Goal: Task Accomplishment & Management: Manage account settings

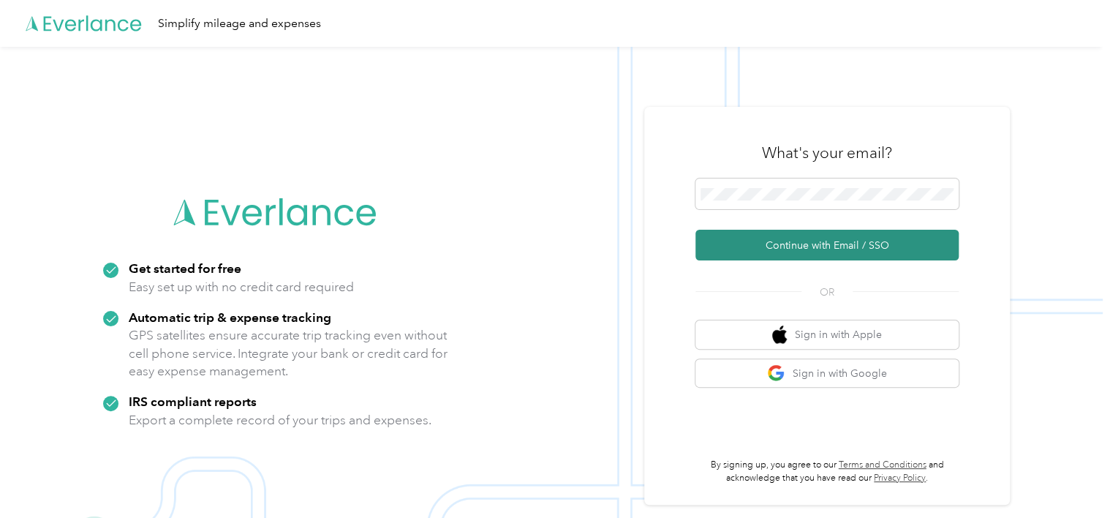
click at [895, 246] on button "Continue with Email / SSO" at bounding box center [826, 245] width 263 height 31
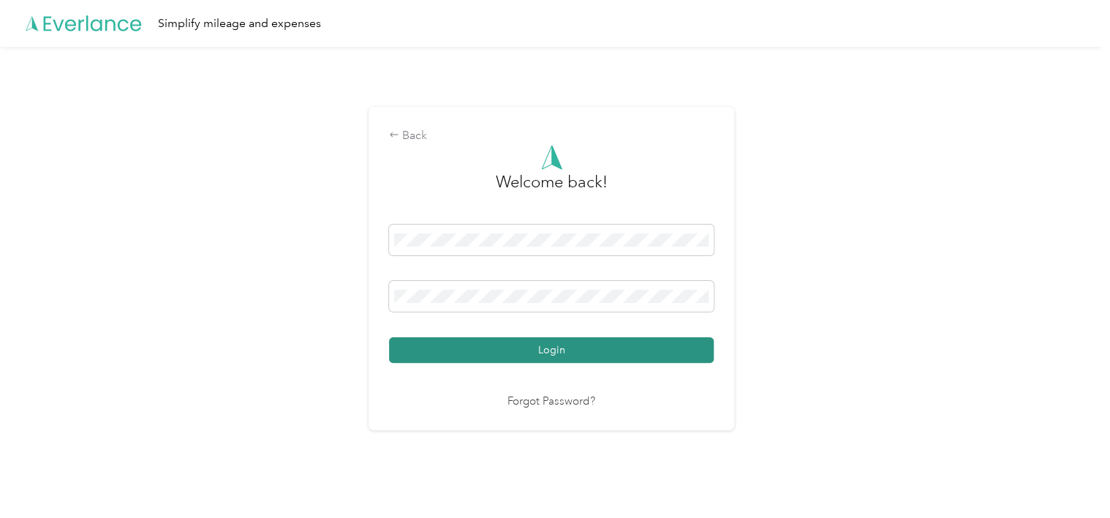
click at [588, 345] on button "Login" at bounding box center [551, 350] width 325 height 26
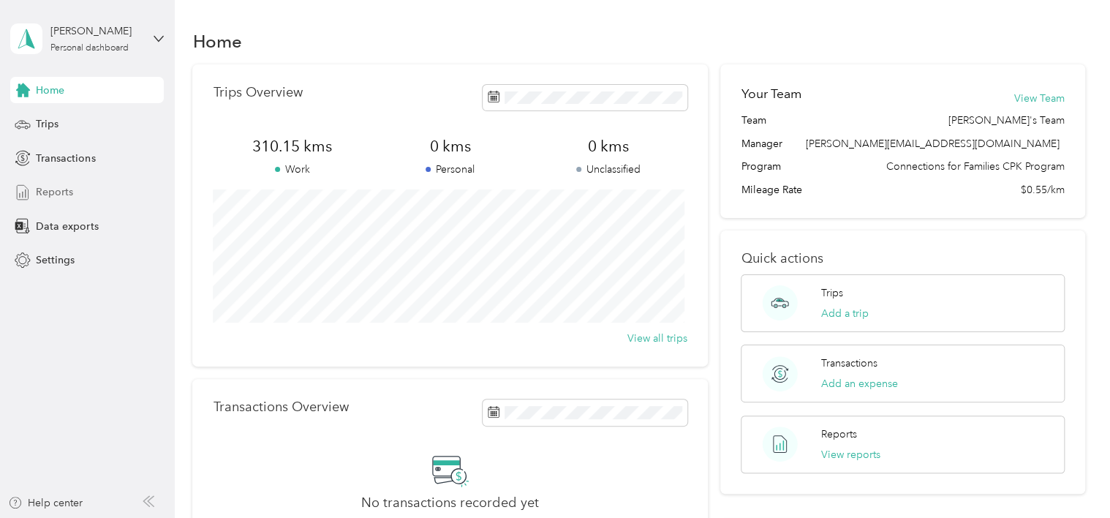
click at [54, 189] on span "Reports" at bounding box center [54, 191] width 37 height 15
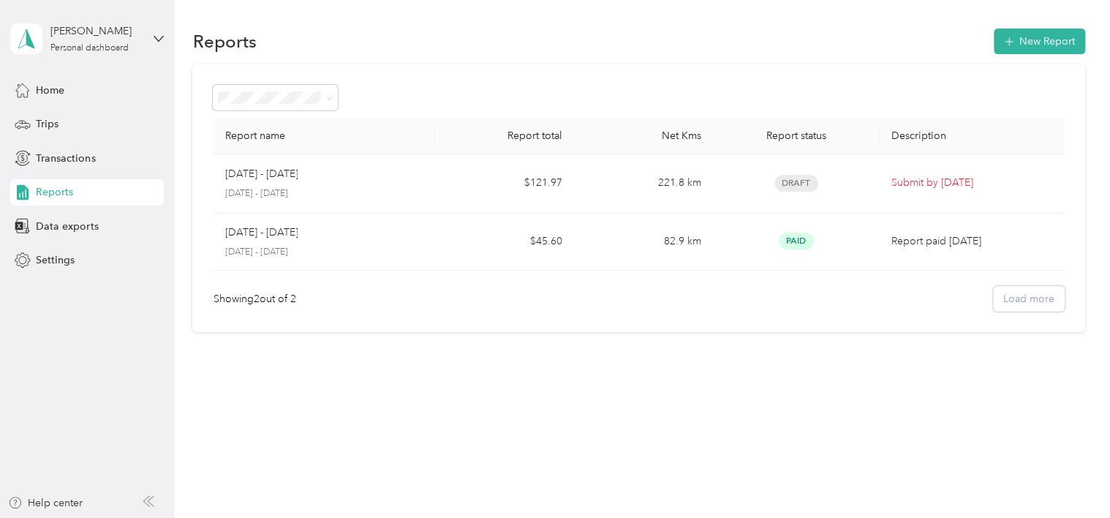
click at [257, 1] on div "Reports New Report Report name Report total Net Kms Report status Description […" at bounding box center [639, 206] width 928 height 412
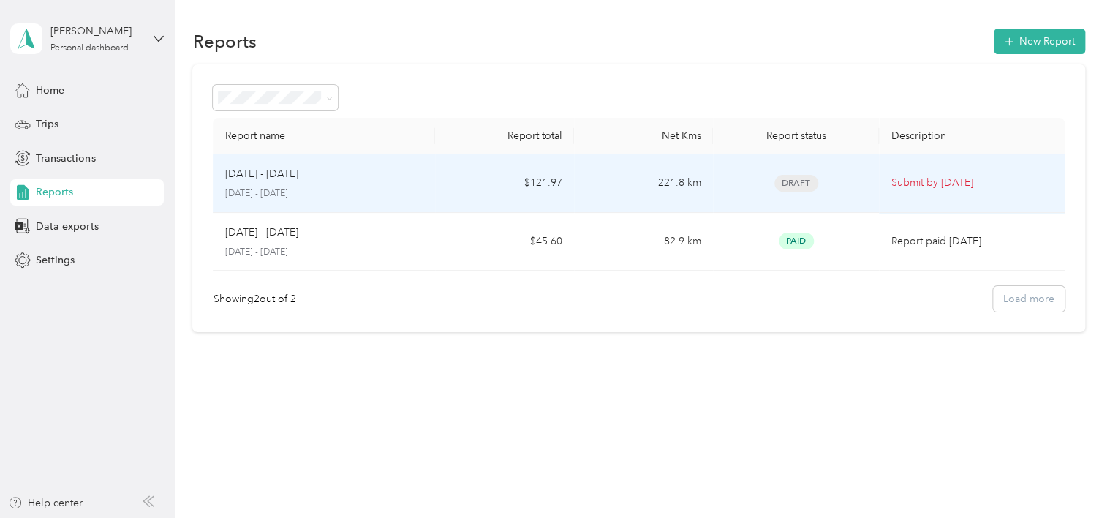
click at [268, 190] on p "[DATE] - [DATE]" at bounding box center [323, 193] width 199 height 13
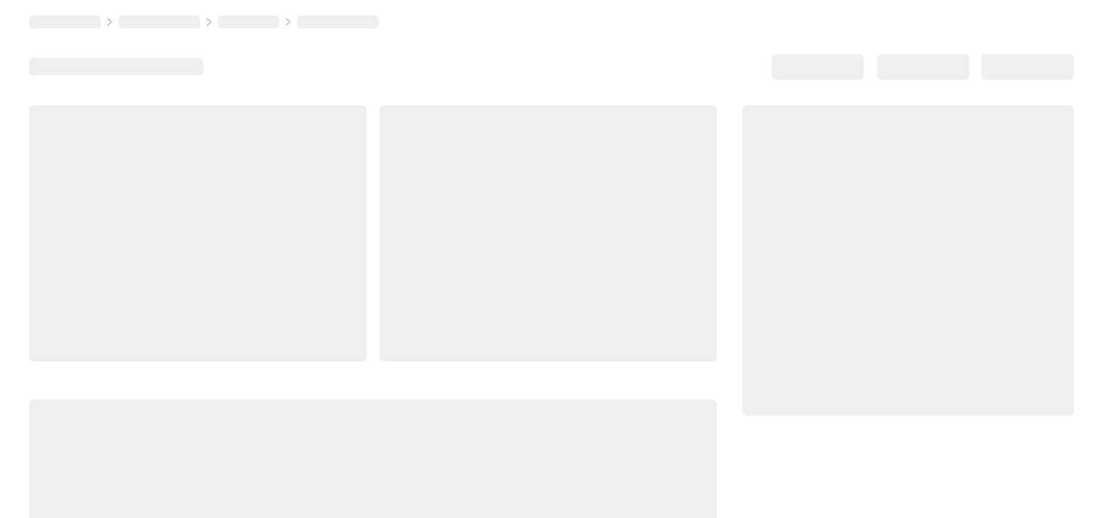
click at [268, 190] on div at bounding box center [197, 233] width 337 height 256
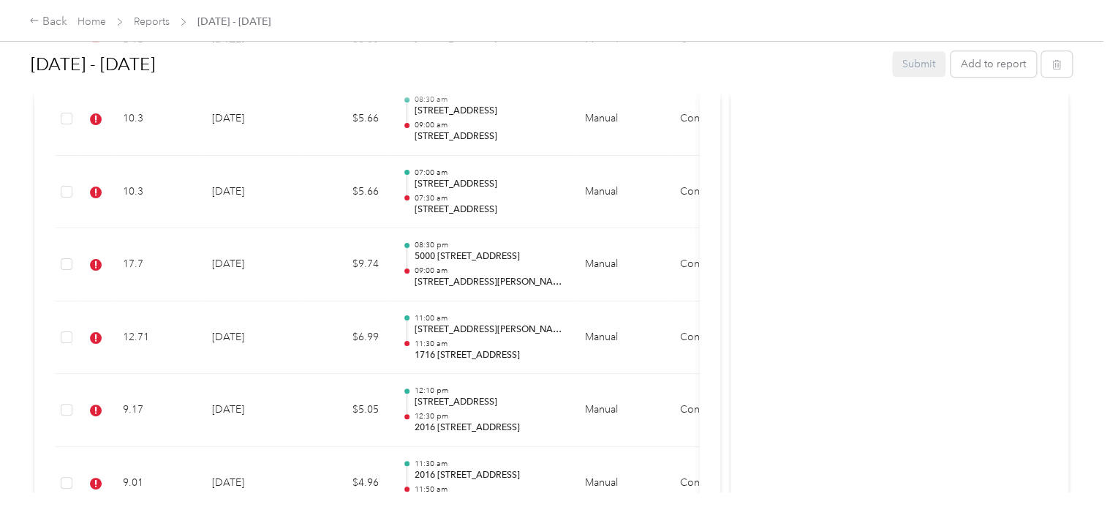
scroll to position [873, 0]
click at [930, 61] on div "Submit Add to report" at bounding box center [982, 64] width 180 height 26
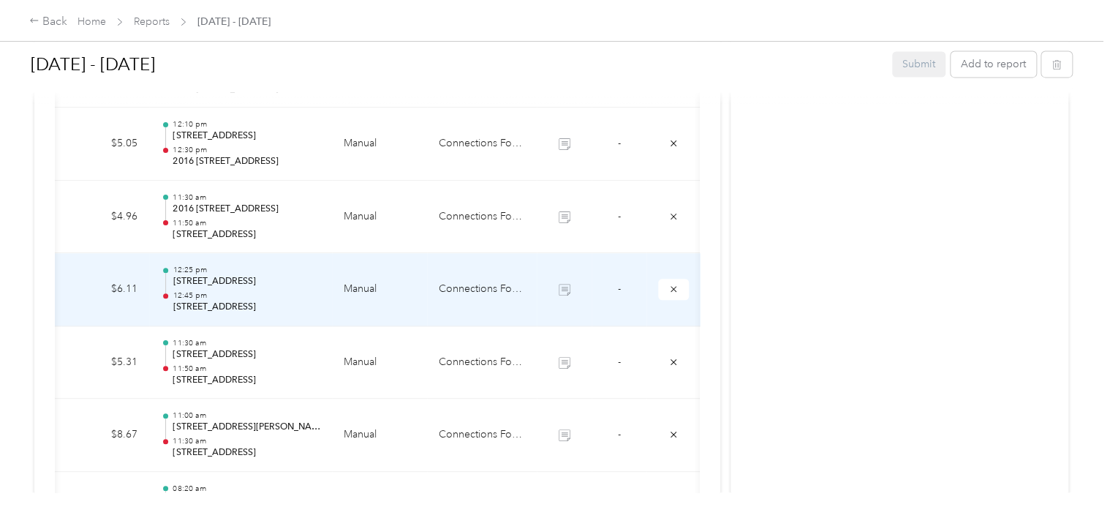
scroll to position [0, 245]
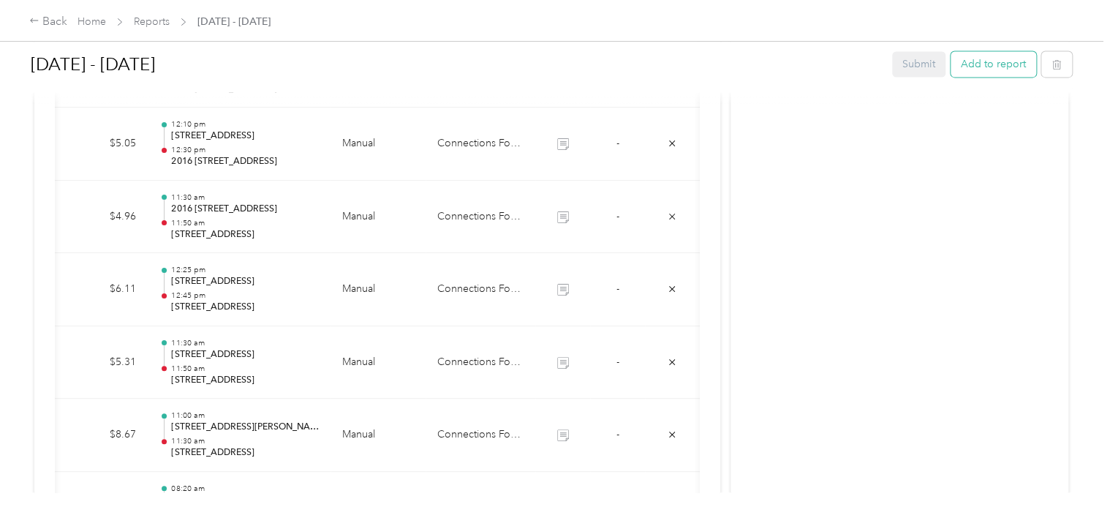
click at [1003, 68] on button "Add to report" at bounding box center [994, 64] width 86 height 26
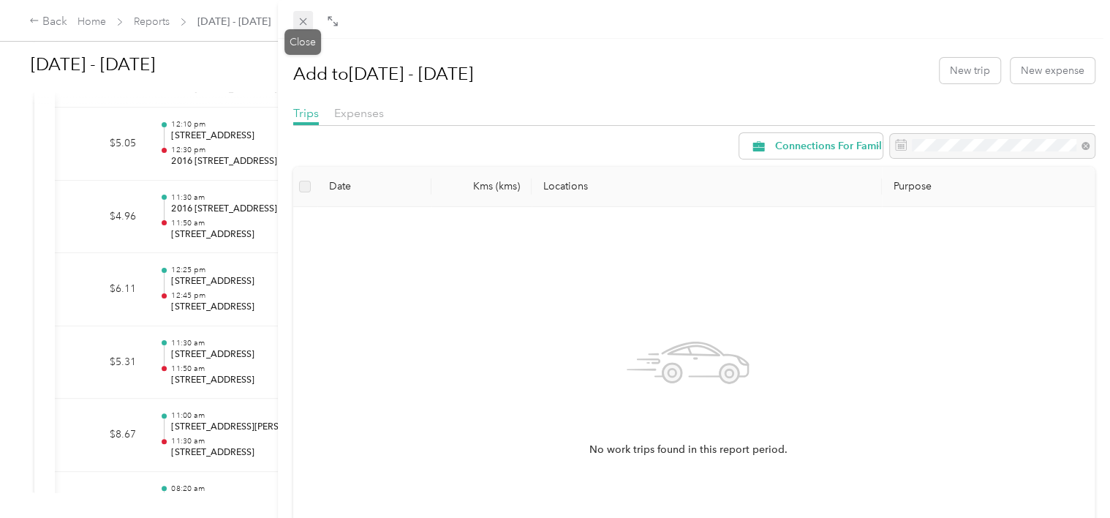
click at [305, 15] on span at bounding box center [303, 21] width 20 height 20
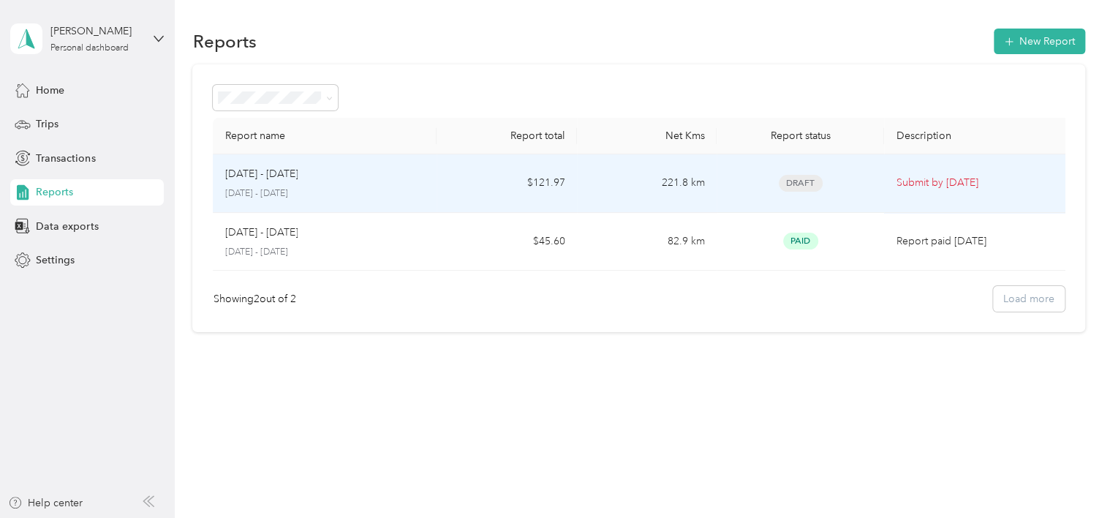
click at [276, 185] on div "[DATE] - [DATE] [DATE] - [DATE]" at bounding box center [324, 183] width 200 height 34
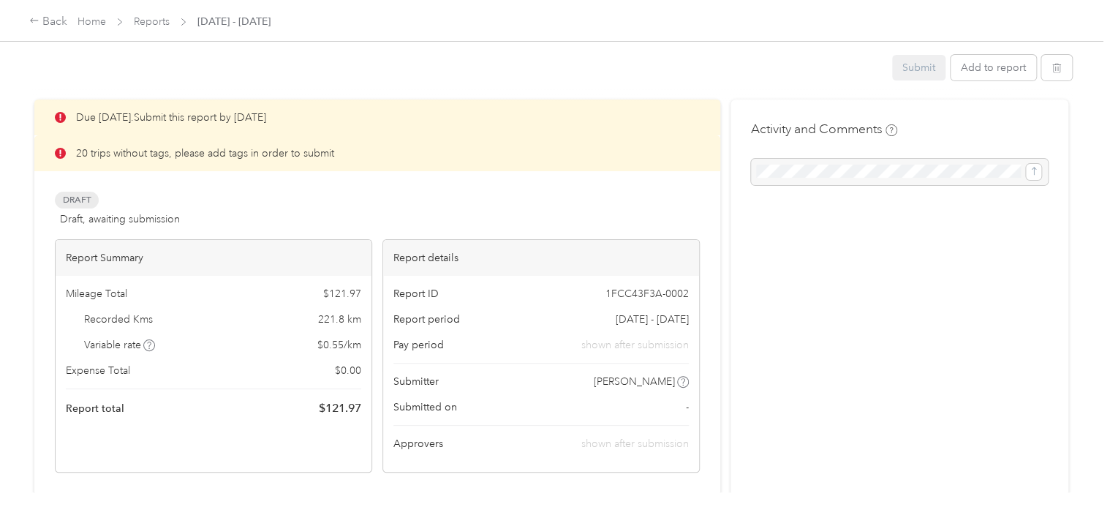
click at [276, 185] on div "Due [DATE]. Submit this report by [DATE] 20 trips without tags, please add tags…" at bounding box center [377, 285] width 645 height 373
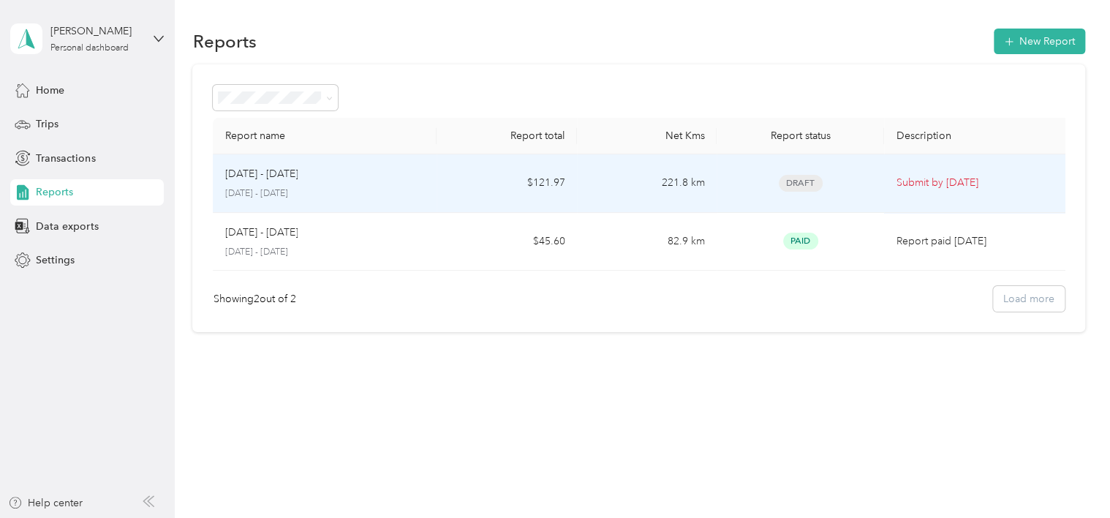
click at [250, 184] on div "[DATE] - [DATE] [DATE] - [DATE]" at bounding box center [324, 183] width 200 height 34
click at [807, 181] on span "Draft" at bounding box center [801, 183] width 44 height 17
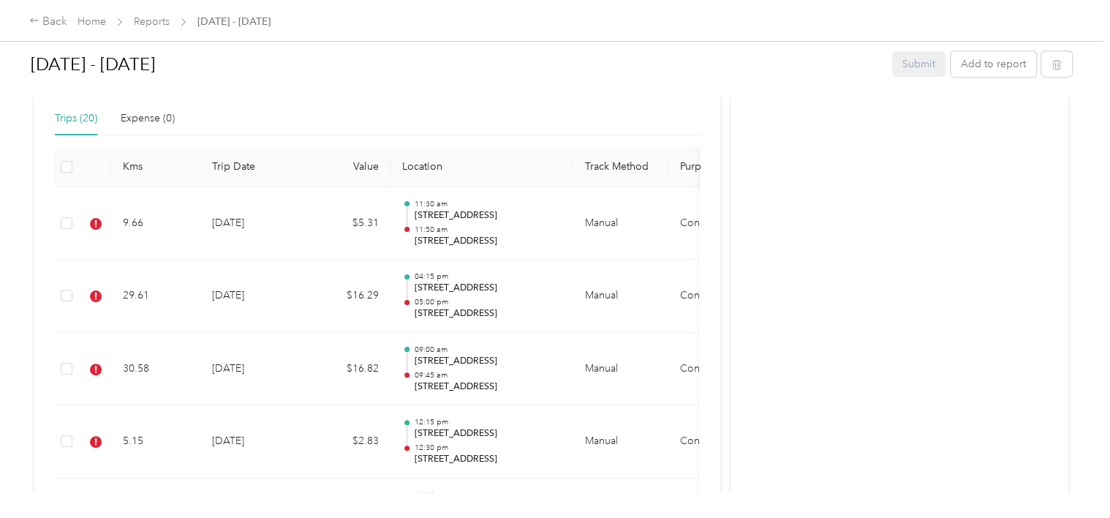
scroll to position [407, 0]
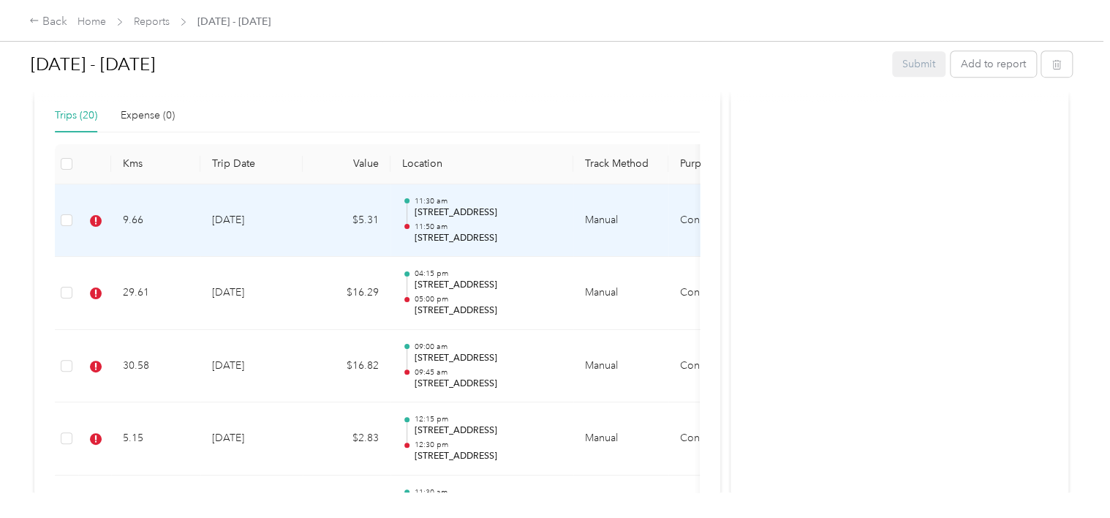
click at [404, 224] on div at bounding box center [406, 226] width 5 height 5
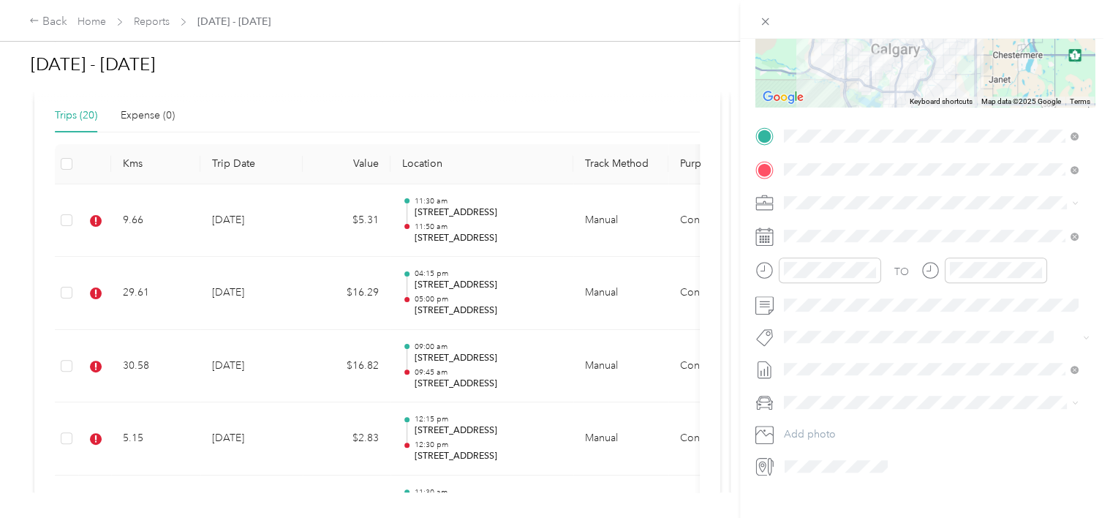
scroll to position [249, 0]
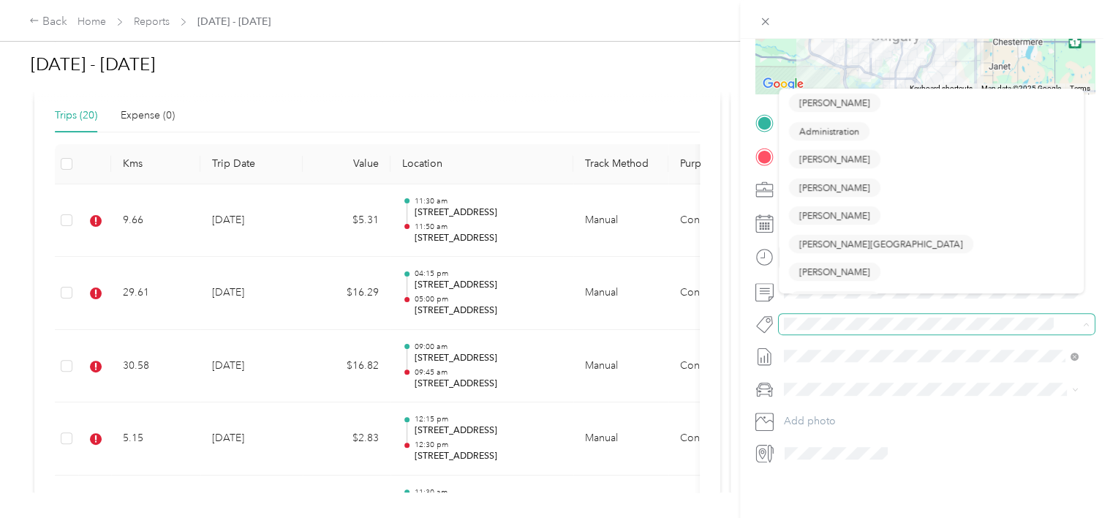
click at [795, 316] on span at bounding box center [925, 323] width 292 height 15
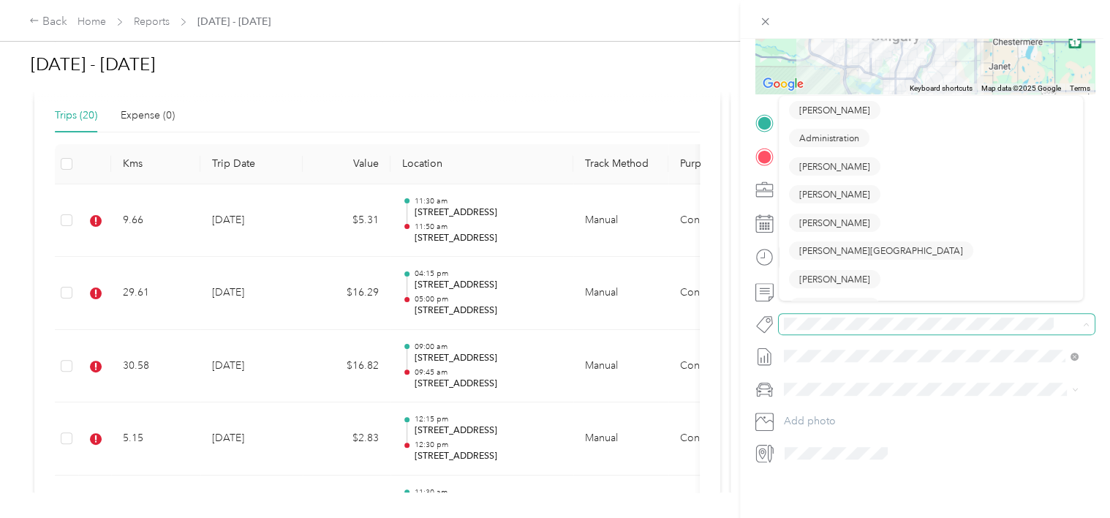
click at [793, 316] on span at bounding box center [925, 323] width 292 height 15
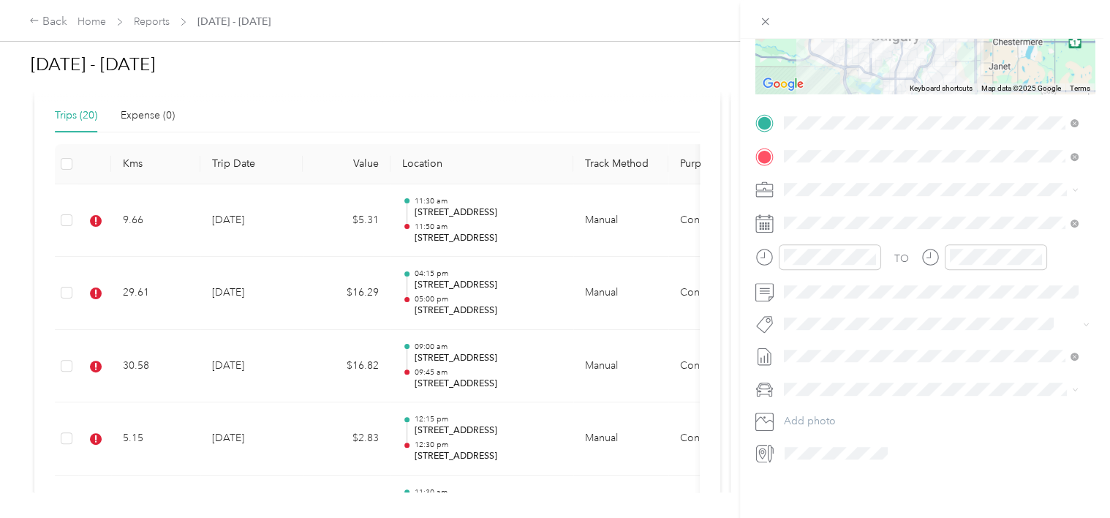
click at [850, 333] on span "[PERSON_NAME]" at bounding box center [834, 330] width 71 height 13
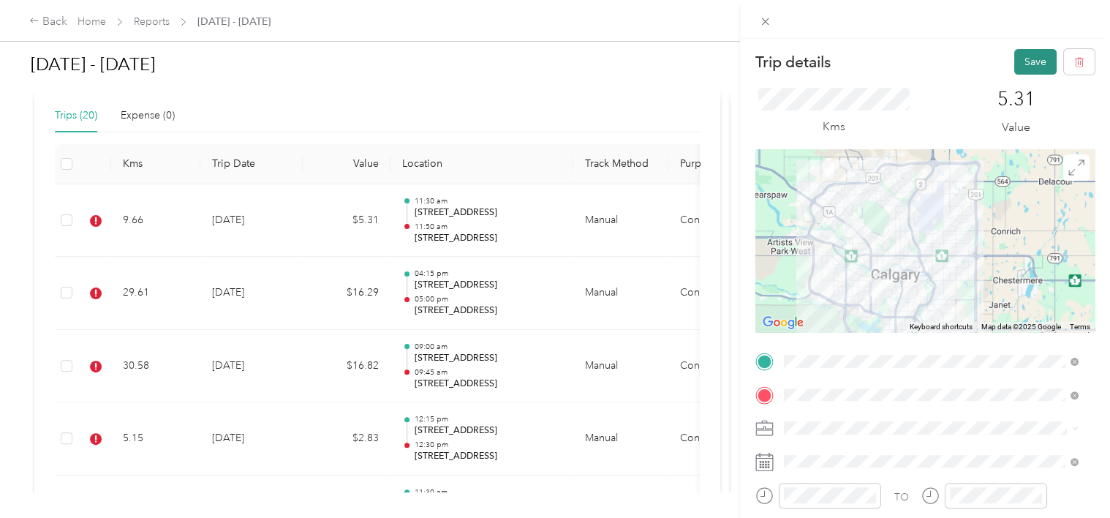
click at [1022, 71] on button "Save" at bounding box center [1035, 62] width 42 height 26
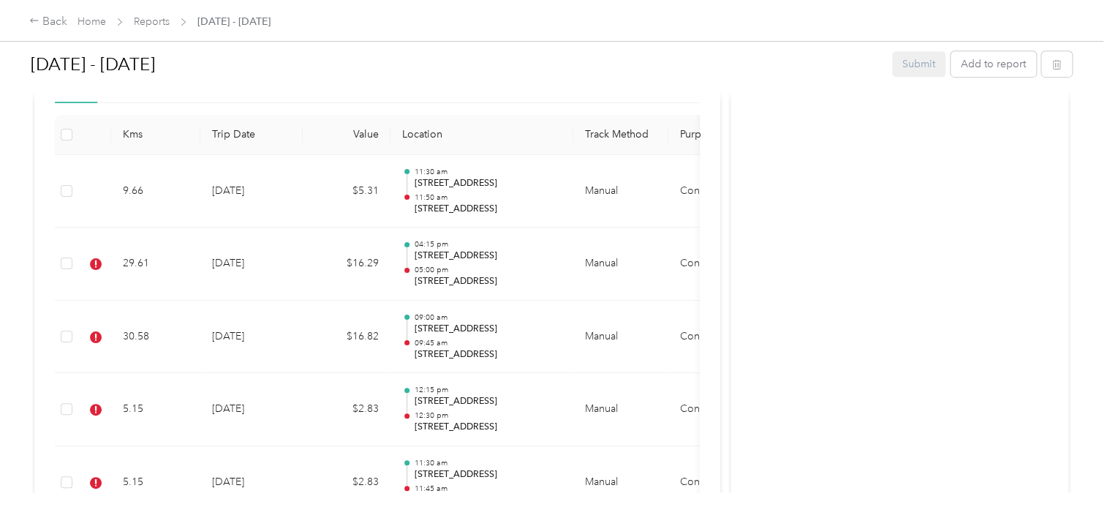
scroll to position [426, 0]
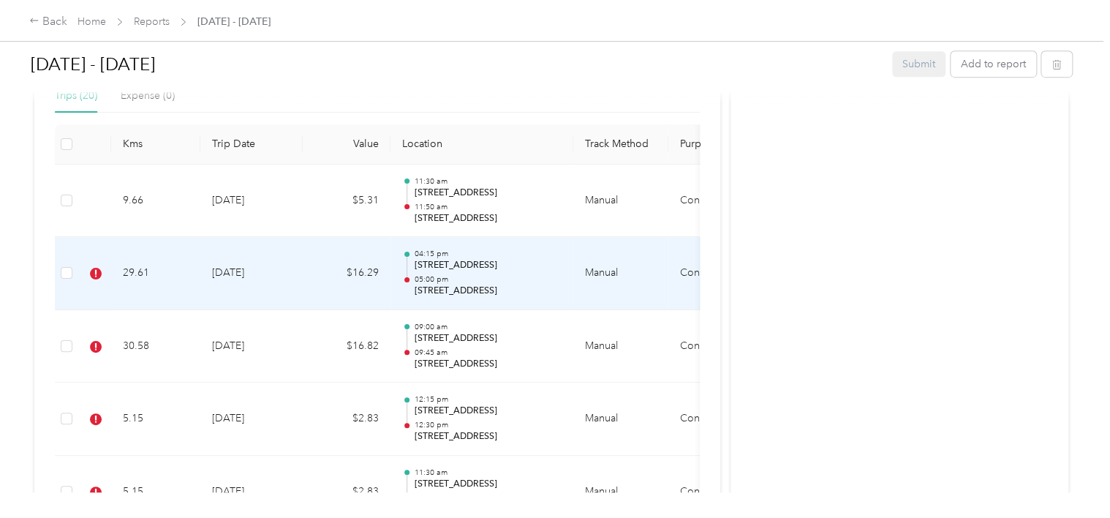
click at [409, 279] on div at bounding box center [406, 279] width 5 height 5
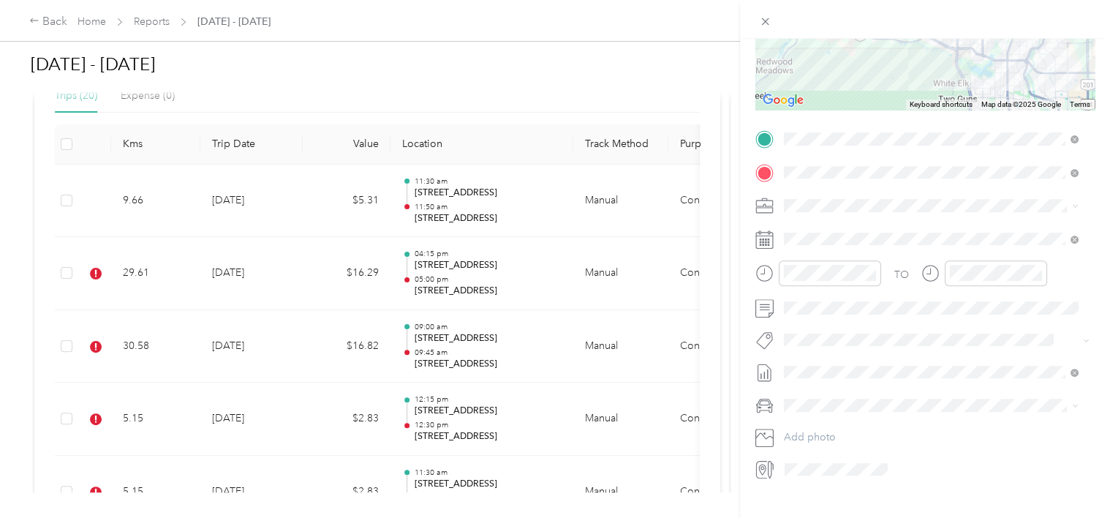
scroll to position [249, 0]
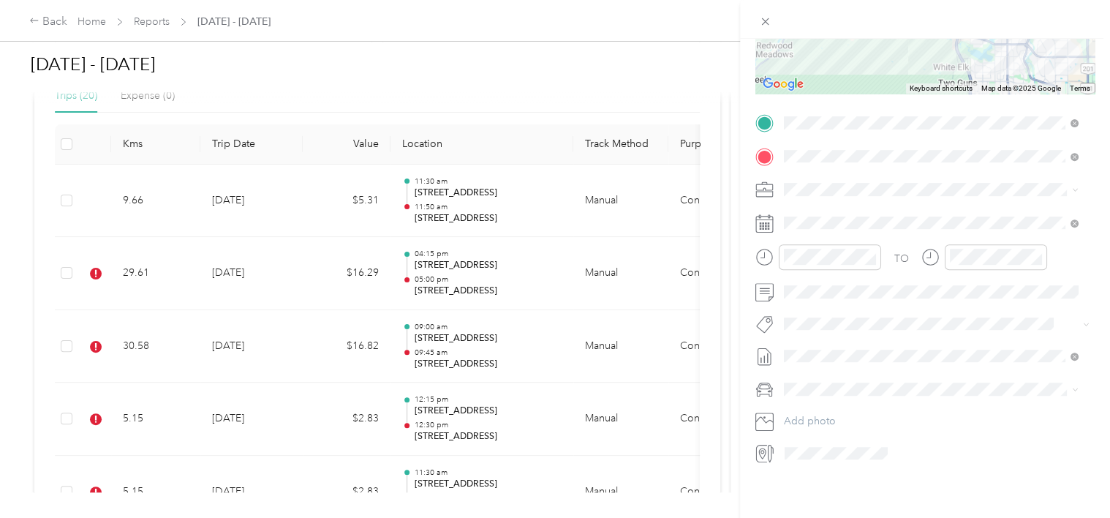
click at [835, 333] on span "[PERSON_NAME]" at bounding box center [834, 332] width 71 height 13
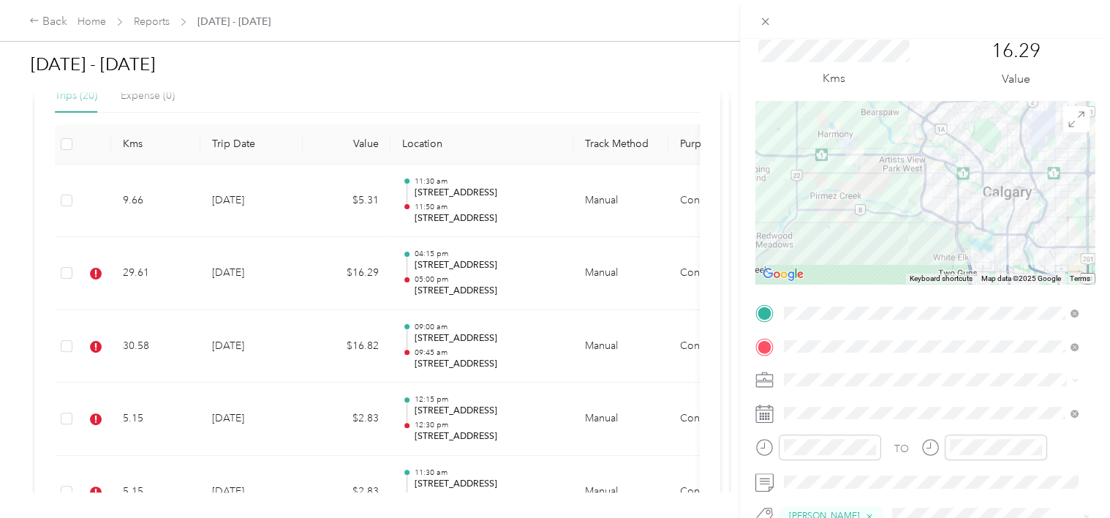
scroll to position [0, 0]
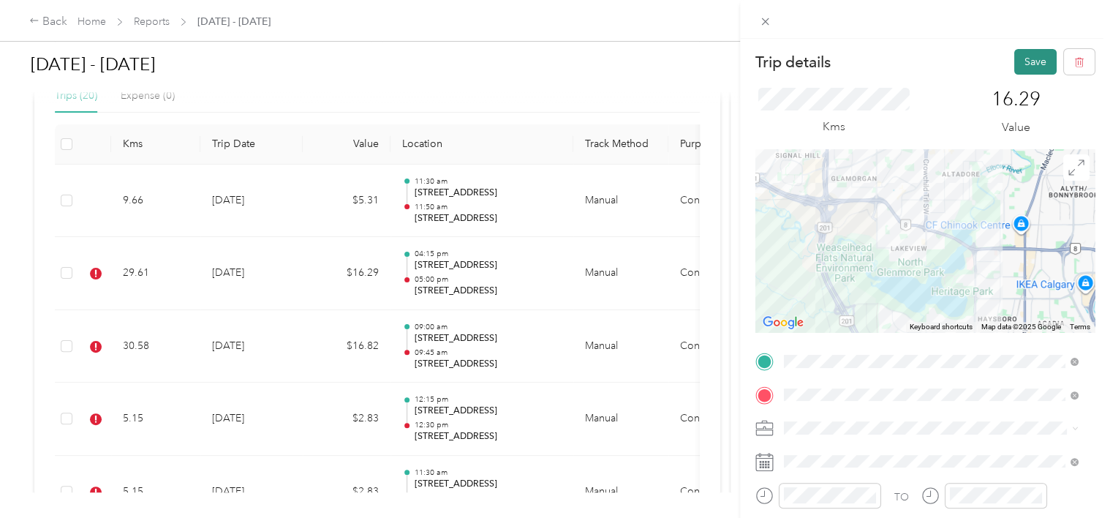
click at [1021, 53] on button "Save" at bounding box center [1035, 62] width 42 height 26
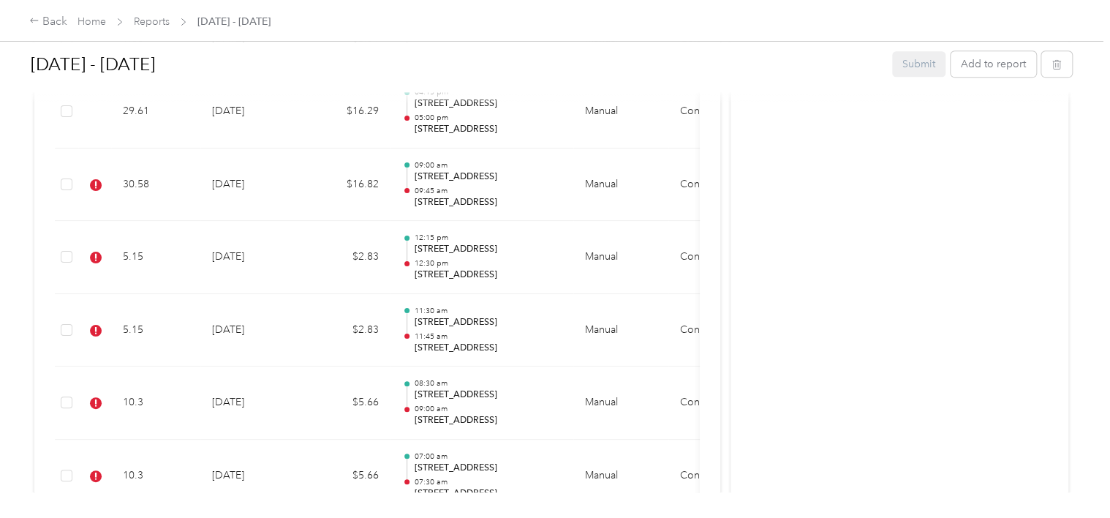
scroll to position [590, 0]
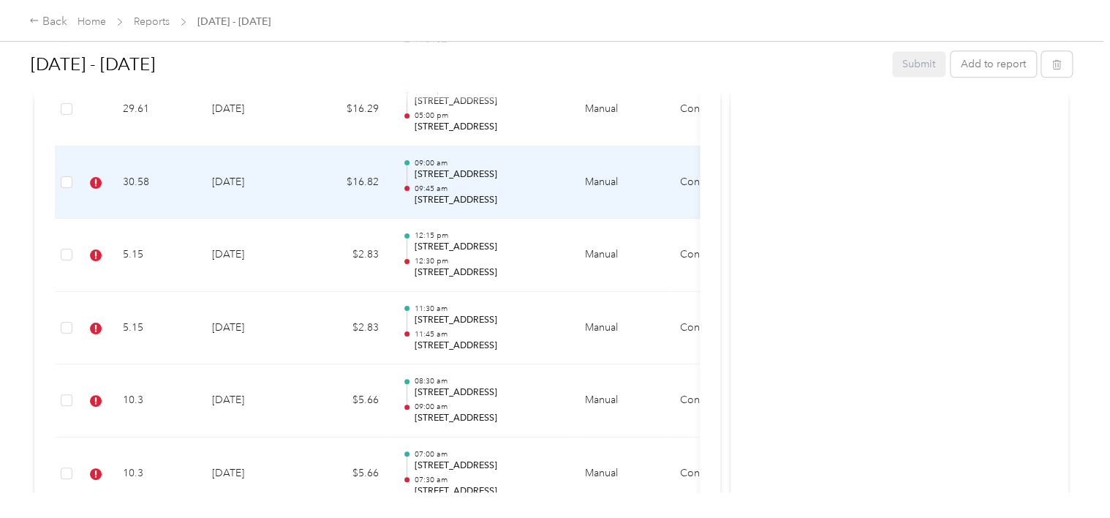
click at [409, 190] on div at bounding box center [407, 183] width 10 height 46
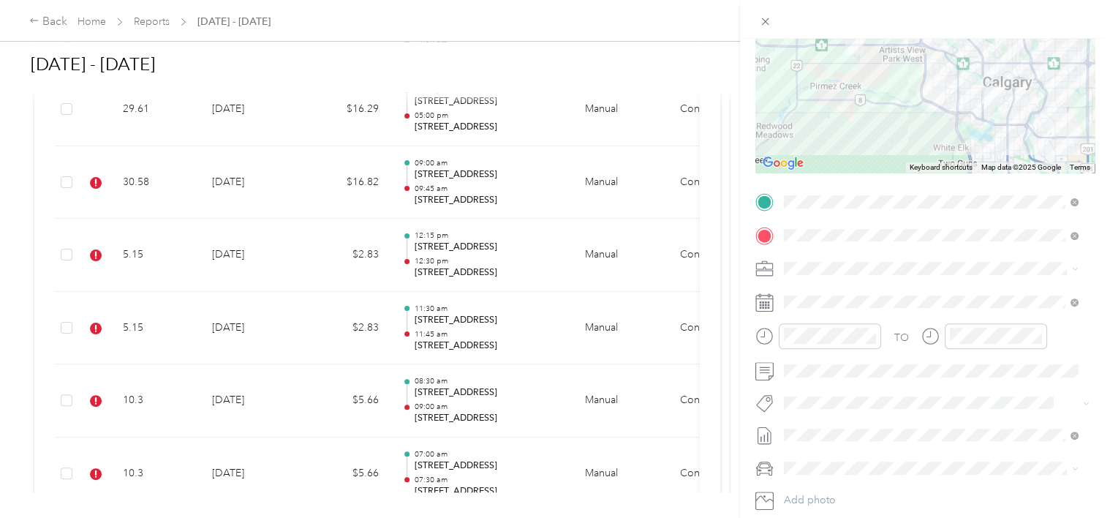
scroll to position [160, 0]
click at [860, 426] on button "[PERSON_NAME]" at bounding box center [834, 423] width 91 height 18
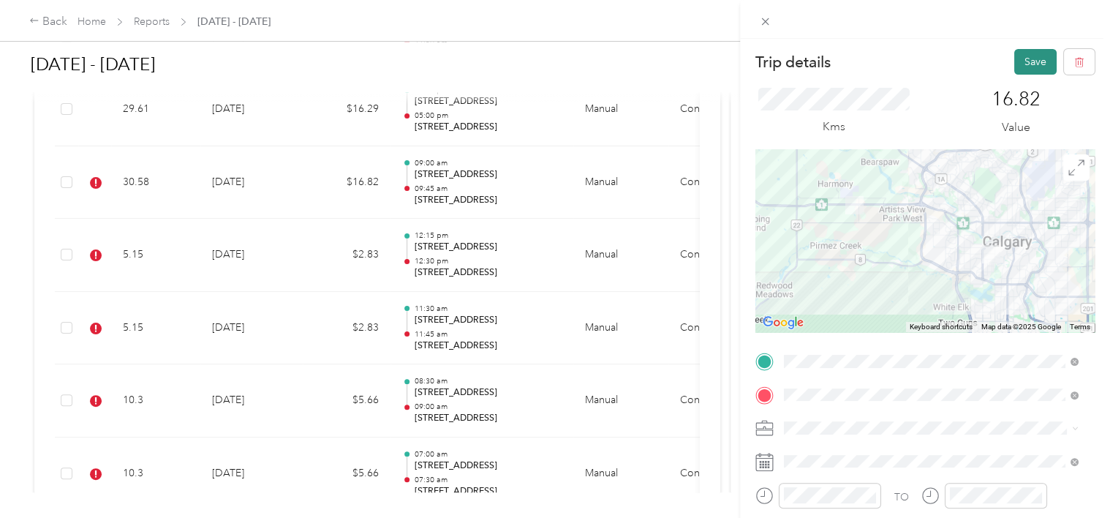
click at [1029, 56] on button "Save" at bounding box center [1035, 62] width 42 height 26
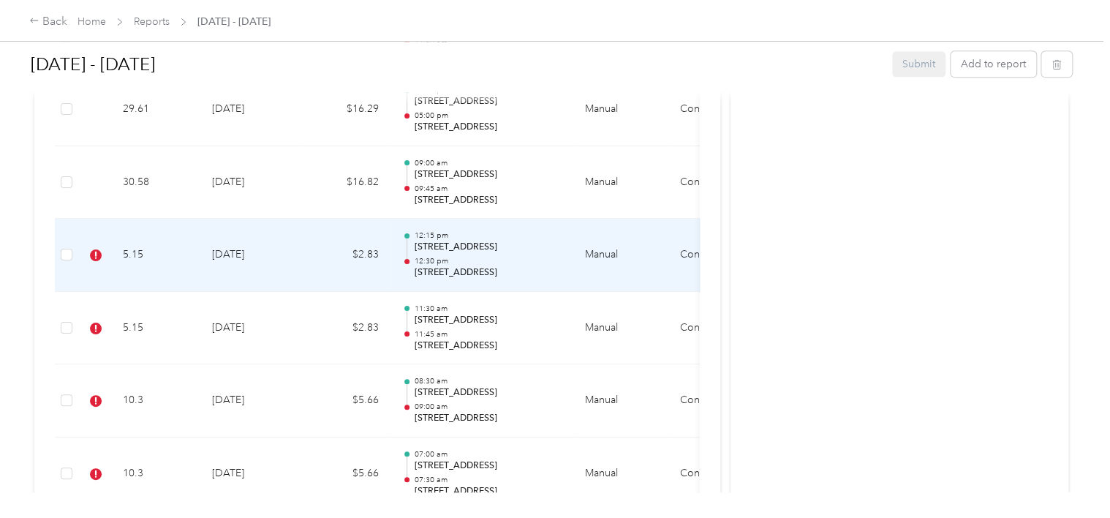
click at [405, 259] on div at bounding box center [406, 261] width 5 height 5
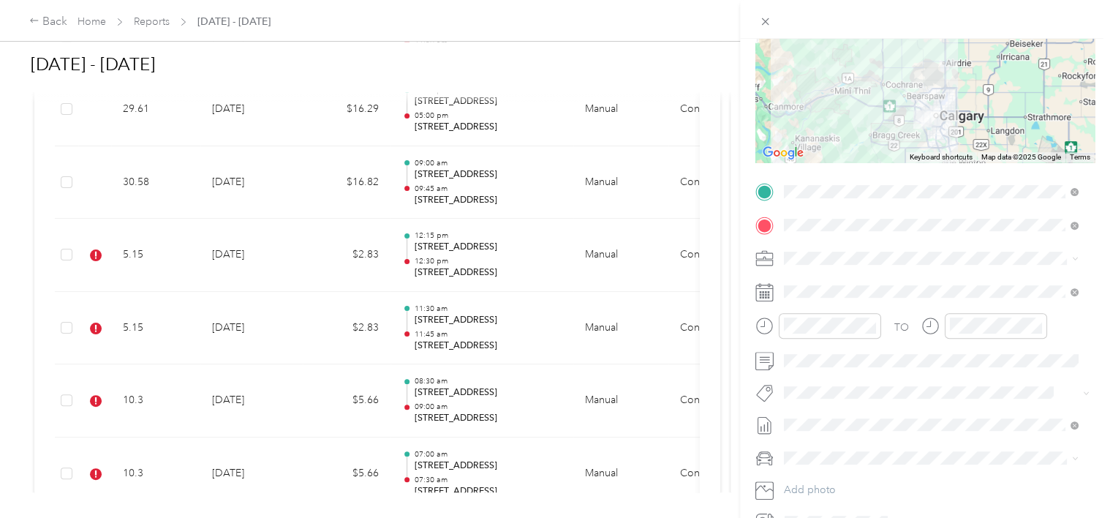
scroll to position [177, 0]
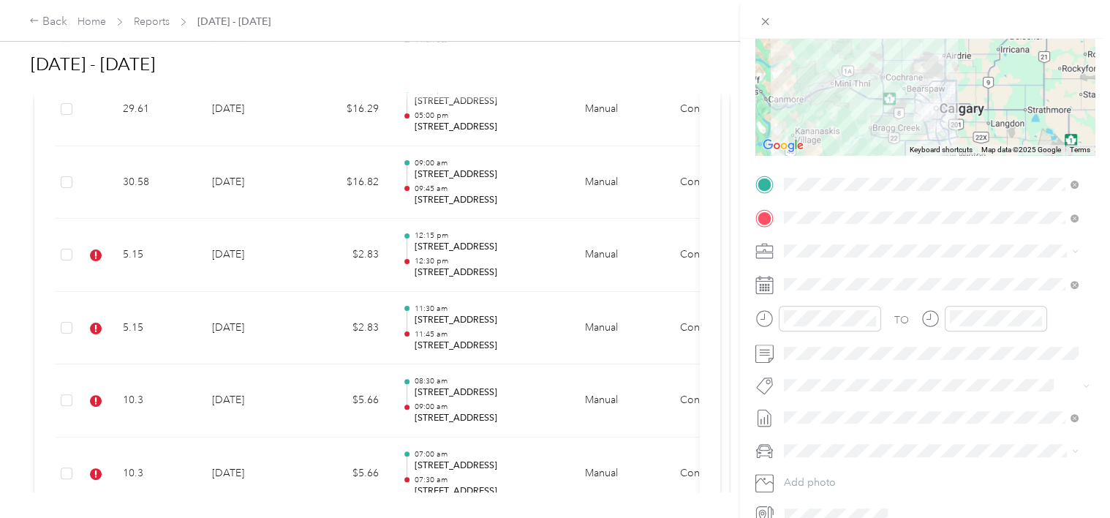
click at [825, 411] on button "[PERSON_NAME]" at bounding box center [834, 407] width 91 height 18
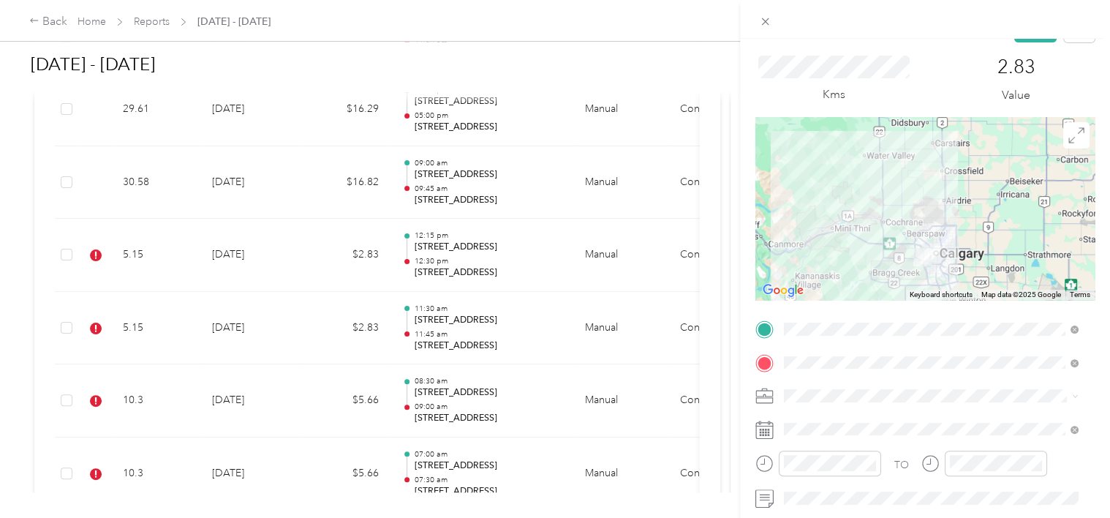
scroll to position [0, 0]
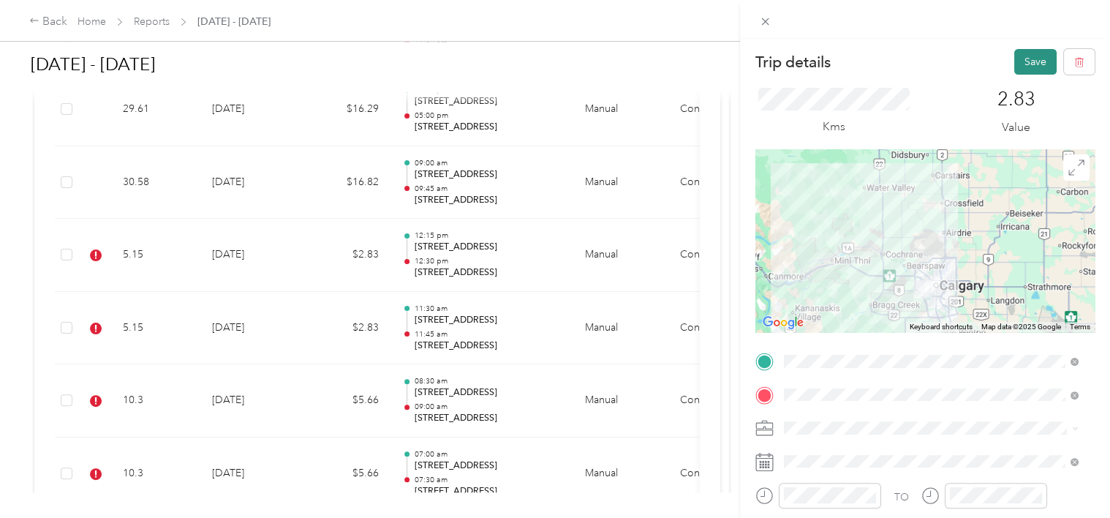
click at [1024, 53] on button "Save" at bounding box center [1035, 62] width 42 height 26
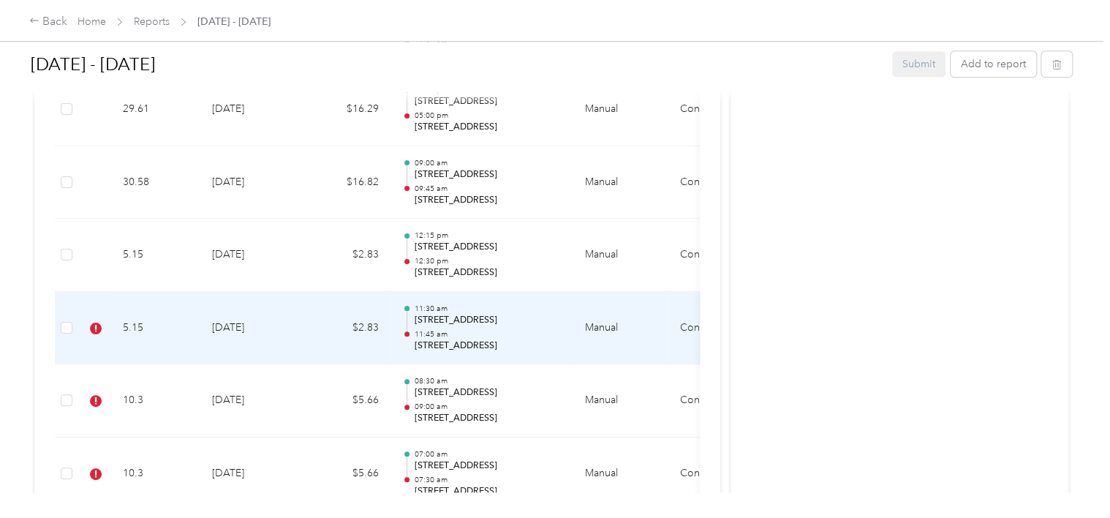
click at [409, 328] on div at bounding box center [407, 329] width 10 height 46
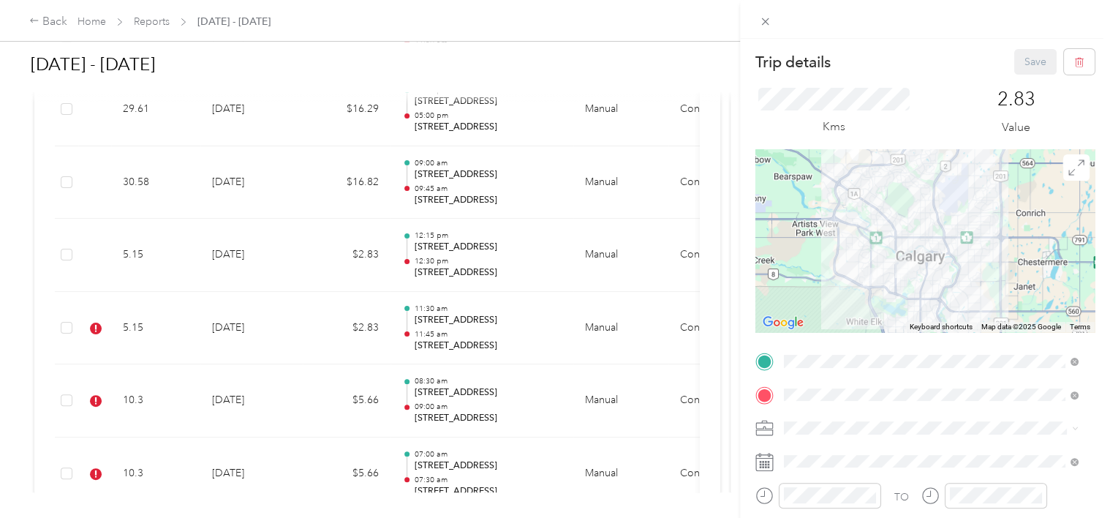
click at [995, 407] on div "TO Add photo" at bounding box center [924, 526] width 339 height 353
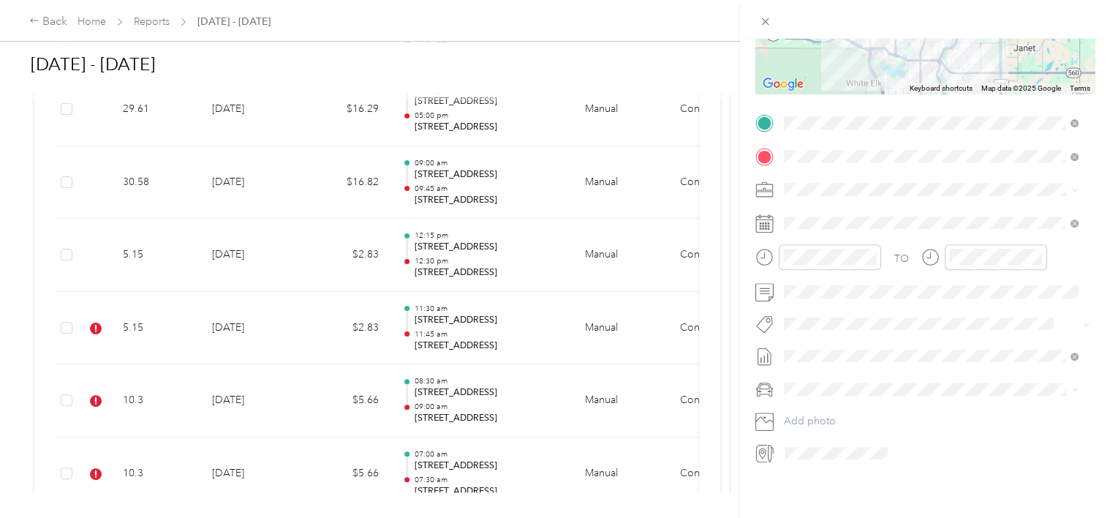
scroll to position [249, 0]
click at [844, 337] on button "[PERSON_NAME]" at bounding box center [834, 337] width 91 height 18
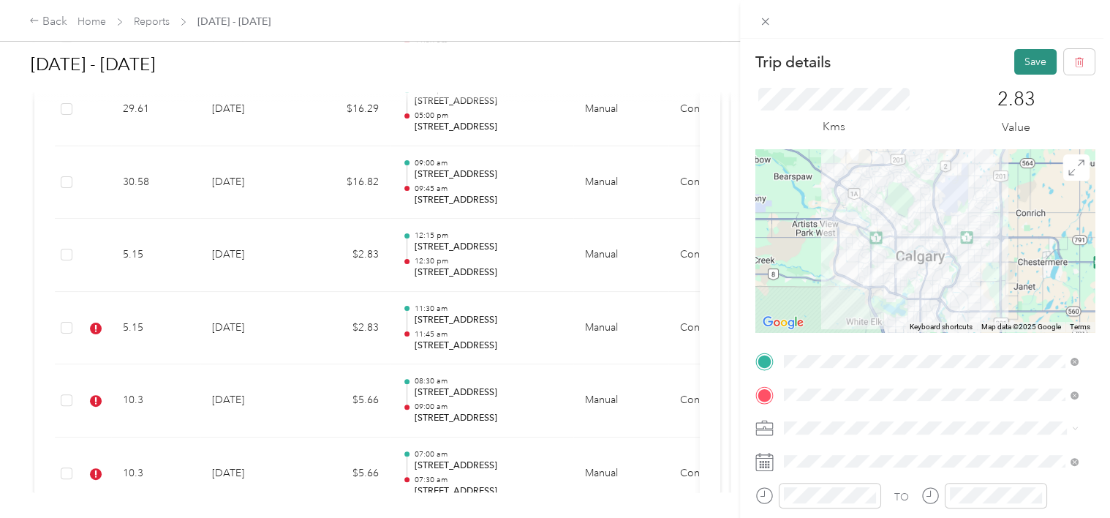
click at [1028, 55] on button "Save" at bounding box center [1035, 62] width 42 height 26
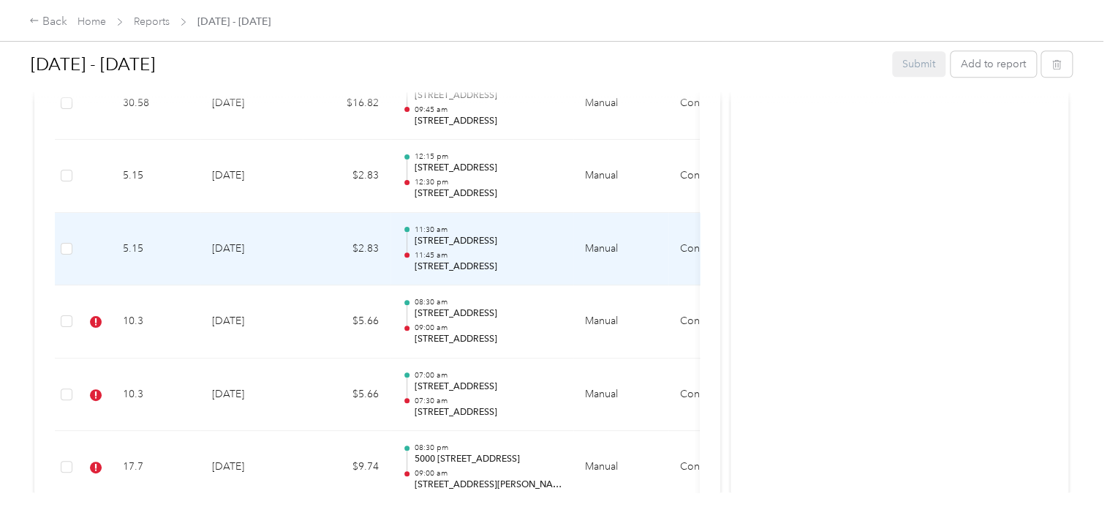
scroll to position [693, 0]
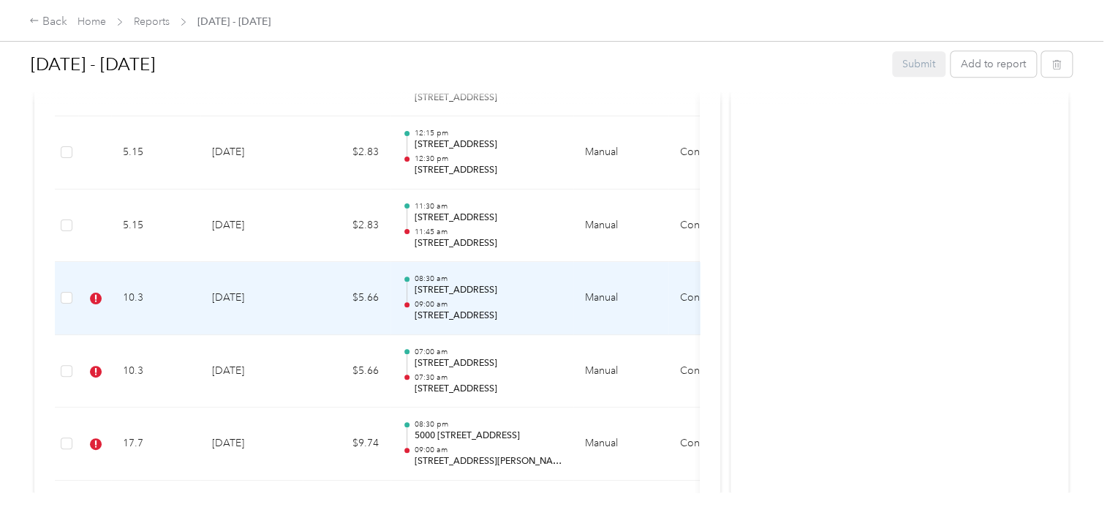
click at [409, 303] on div at bounding box center [406, 304] width 5 height 5
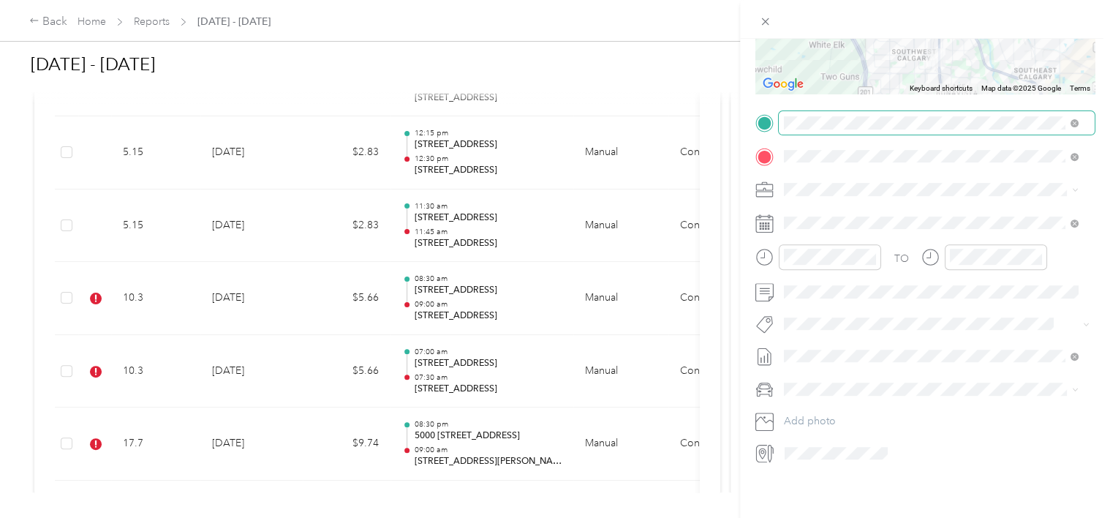
scroll to position [249, 0]
click at [847, 340] on li "[PERSON_NAME]" at bounding box center [931, 331] width 305 height 29
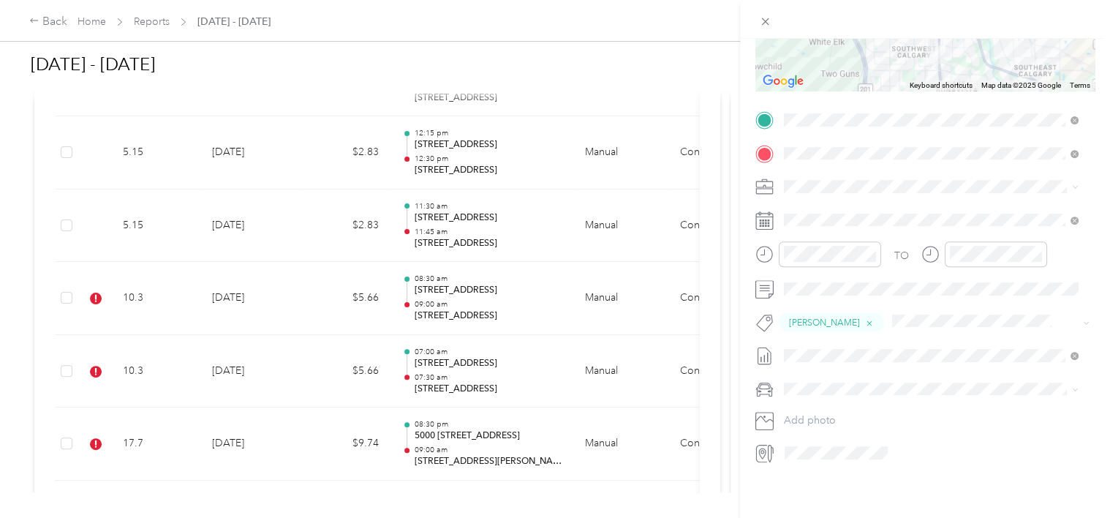
scroll to position [0, 0]
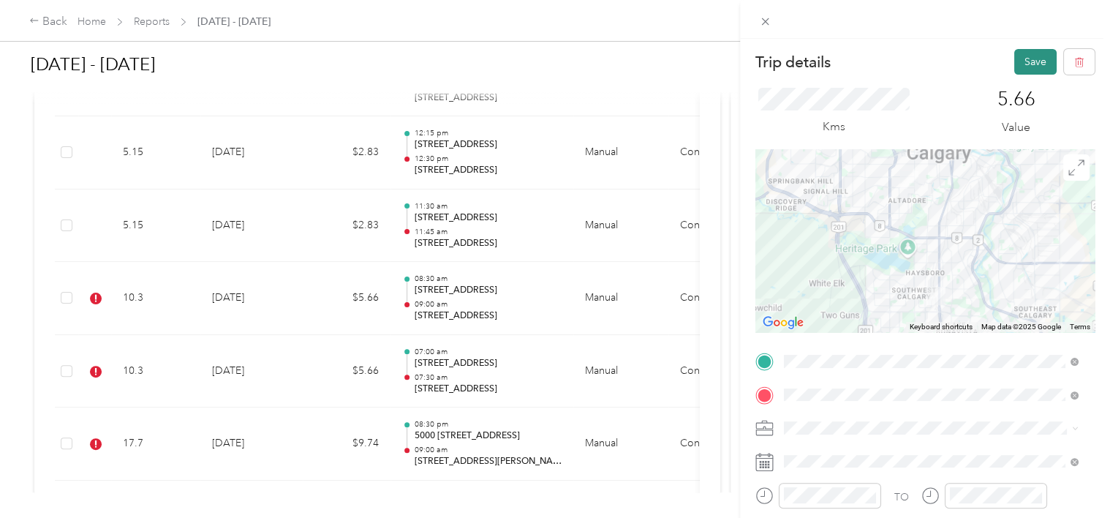
click at [1024, 57] on button "Save" at bounding box center [1035, 62] width 42 height 26
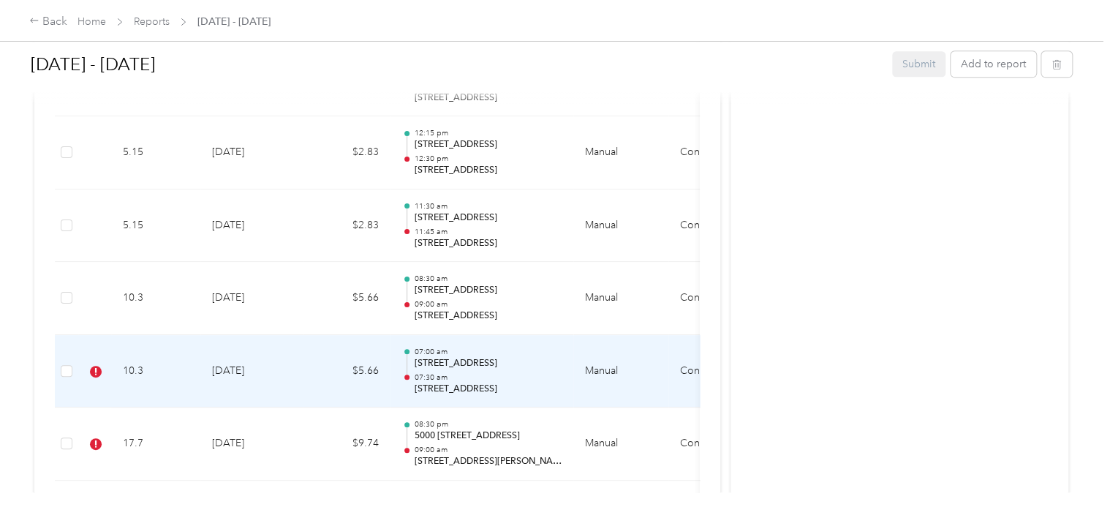
click at [407, 375] on div at bounding box center [406, 376] width 5 height 5
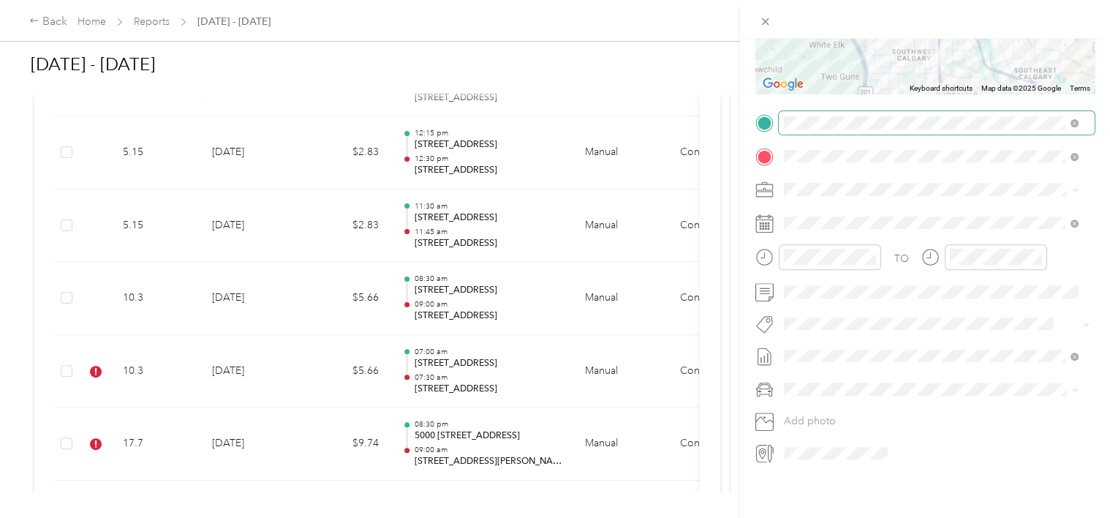
scroll to position [249, 0]
click at [823, 336] on button "[PERSON_NAME]" at bounding box center [834, 335] width 91 height 18
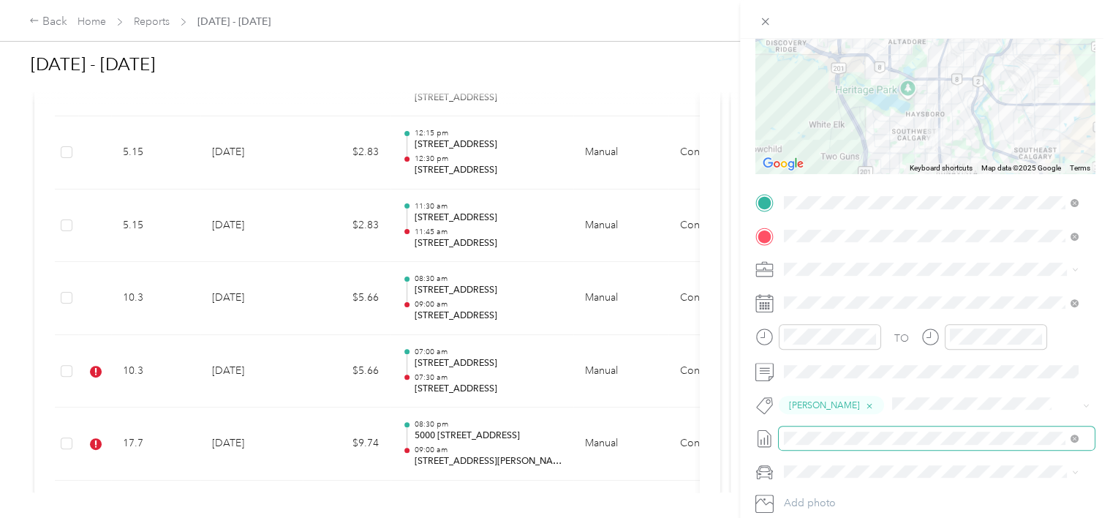
scroll to position [0, 0]
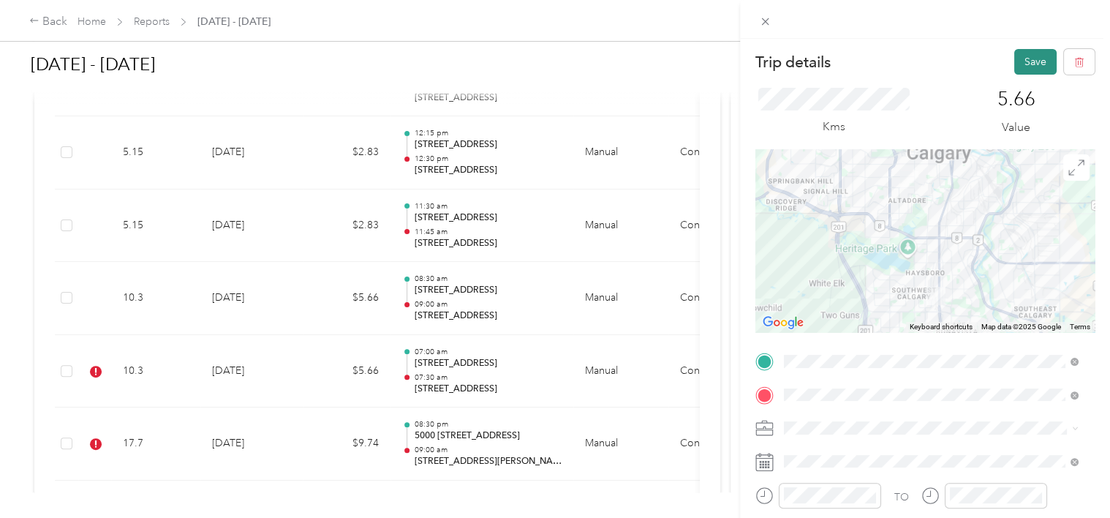
click at [1035, 59] on button "Save" at bounding box center [1035, 62] width 42 height 26
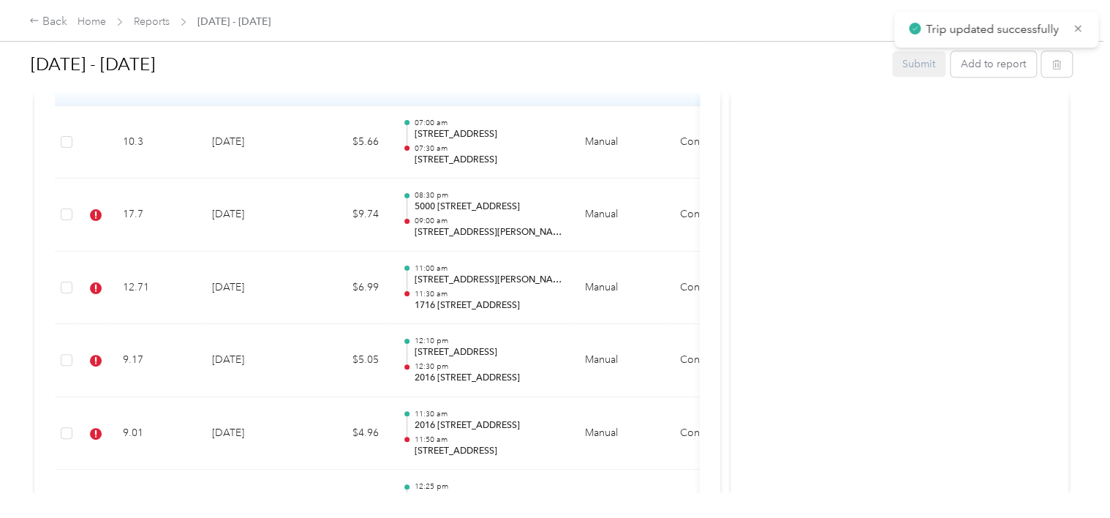
scroll to position [921, 0]
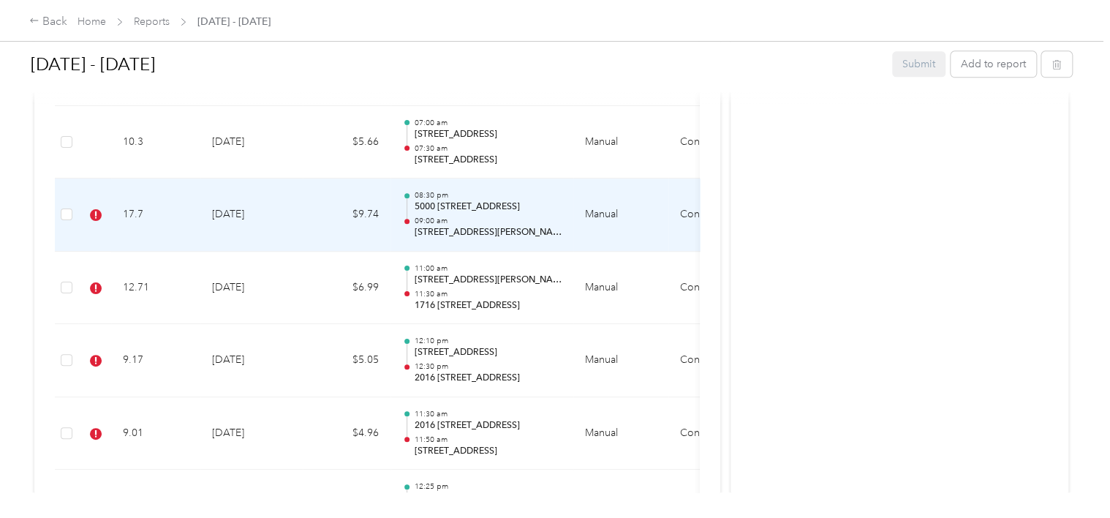
click at [407, 214] on div at bounding box center [407, 208] width 1 height 20
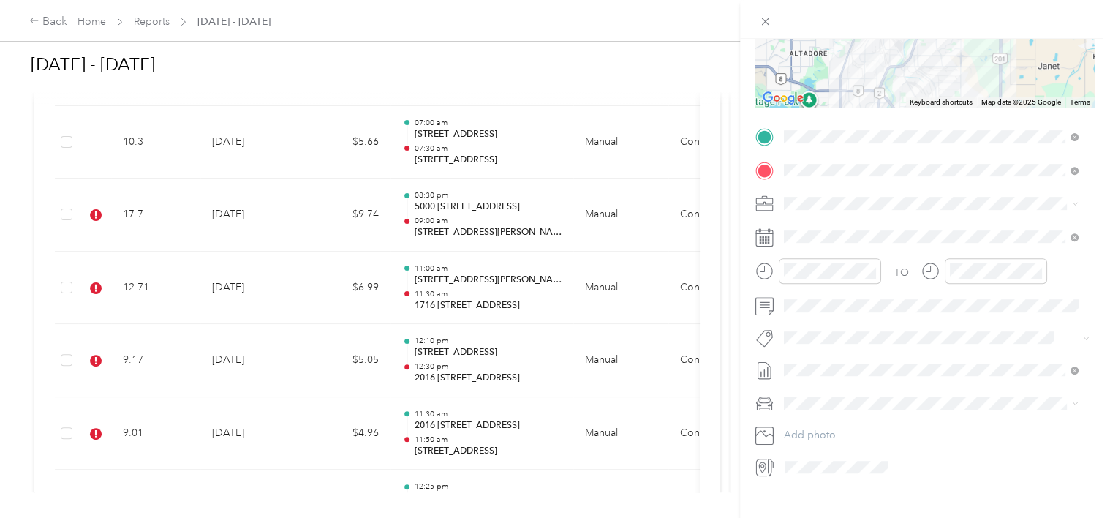
scroll to position [249, 0]
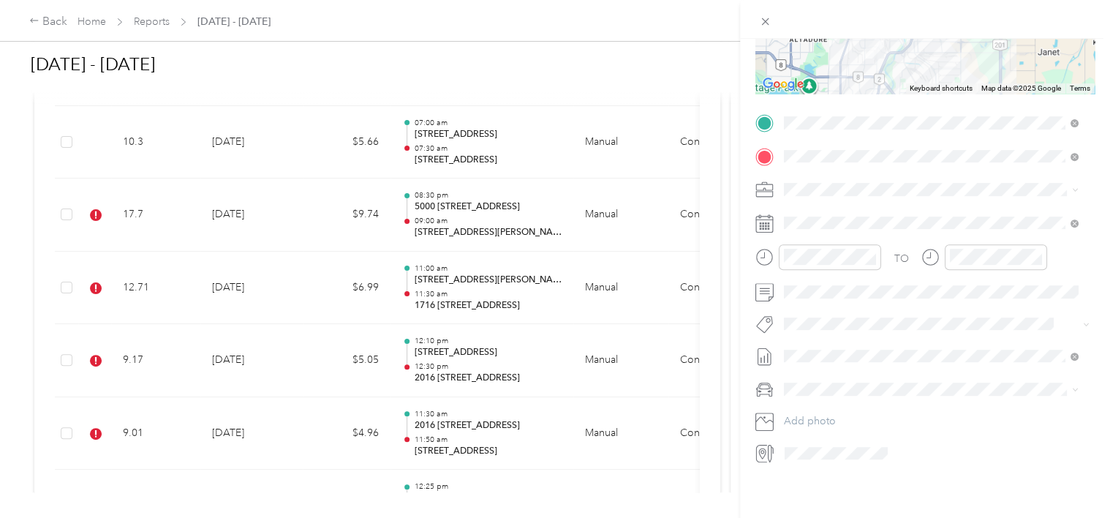
click at [851, 336] on span "[PERSON_NAME]" at bounding box center [834, 329] width 71 height 13
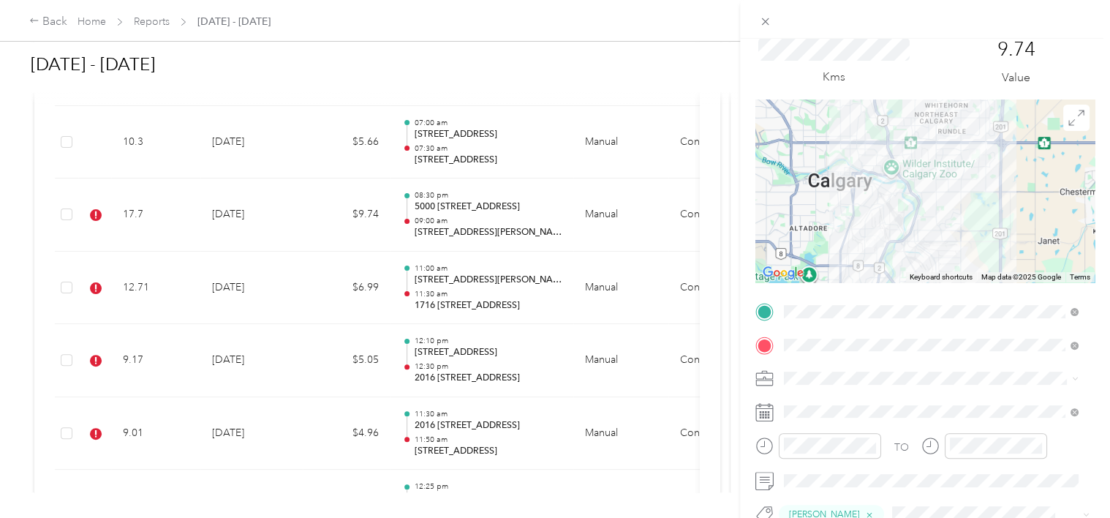
scroll to position [0, 0]
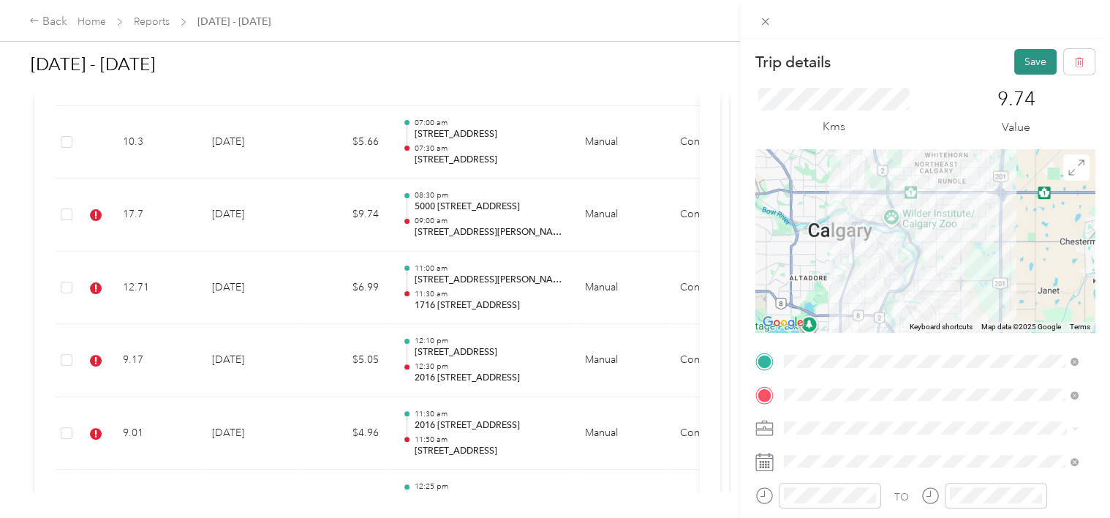
click at [1024, 59] on button "Save" at bounding box center [1035, 62] width 42 height 26
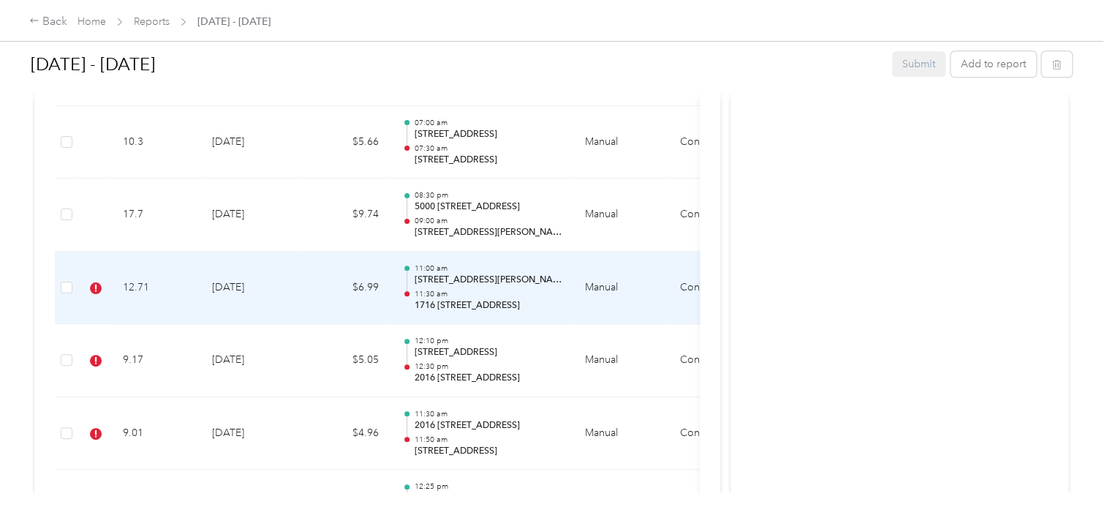
click at [410, 295] on div at bounding box center [407, 288] width 10 height 46
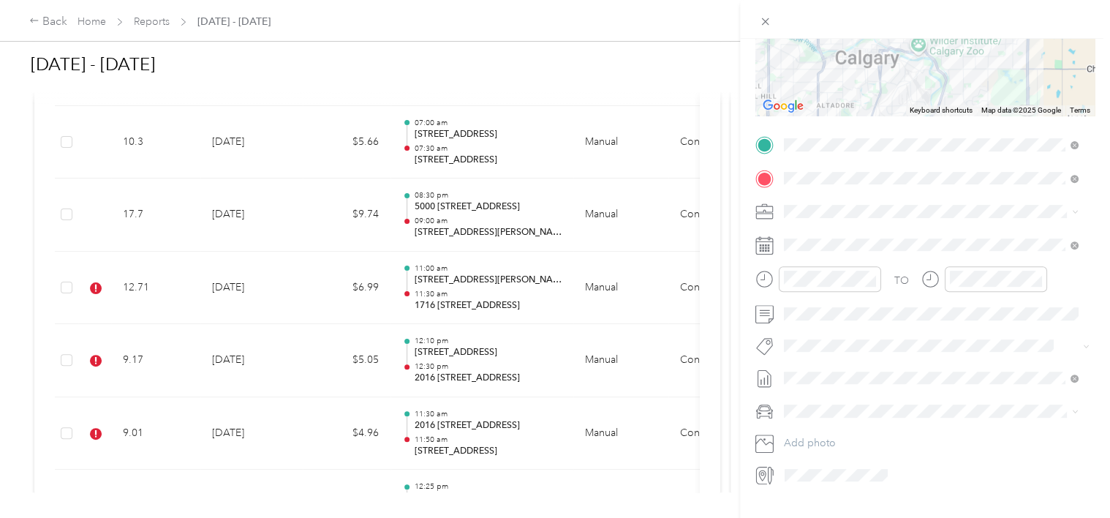
scroll to position [219, 0]
click at [866, 364] on span "[PERSON_NAME]" at bounding box center [834, 369] width 71 height 13
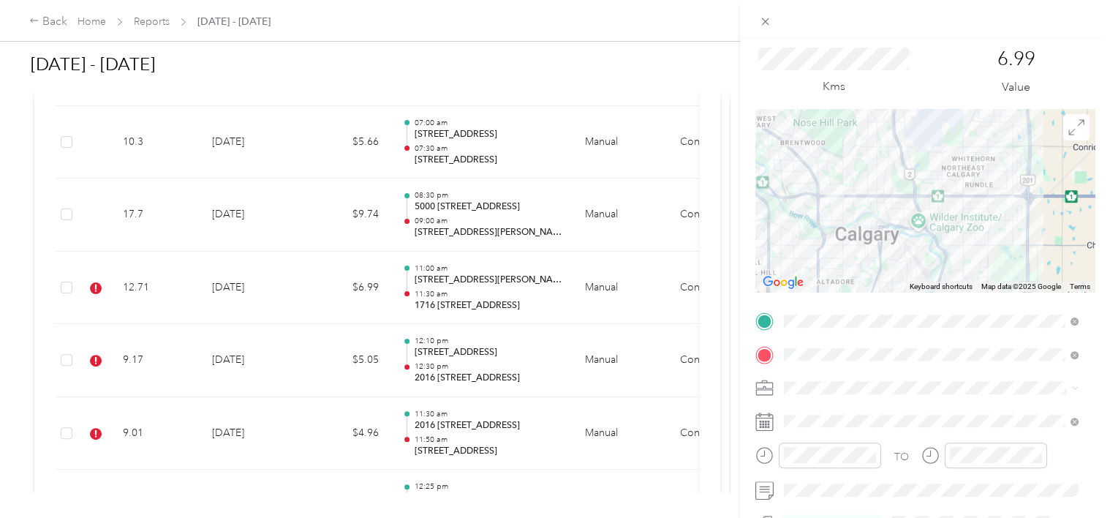
scroll to position [0, 0]
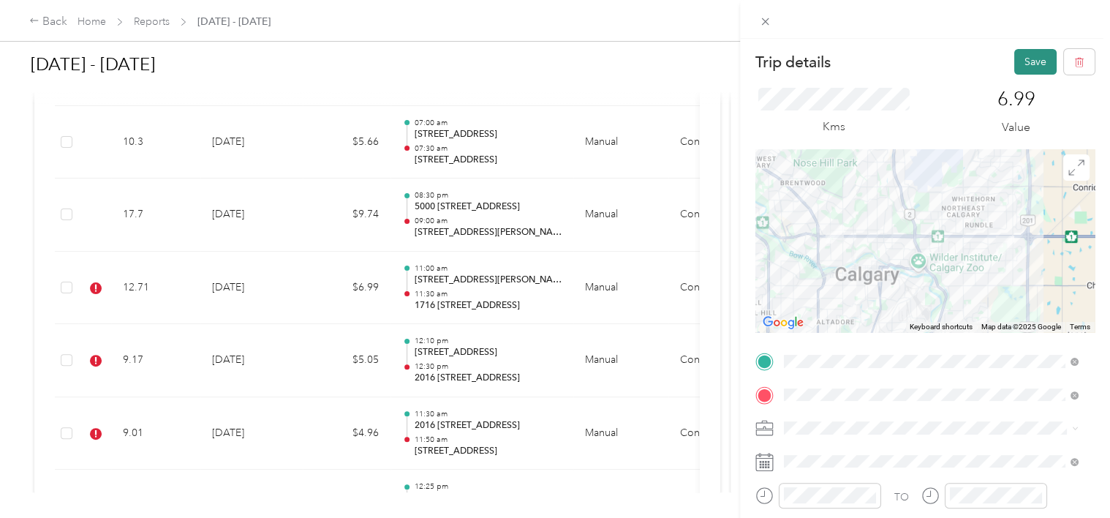
click at [1022, 62] on button "Save" at bounding box center [1035, 62] width 42 height 26
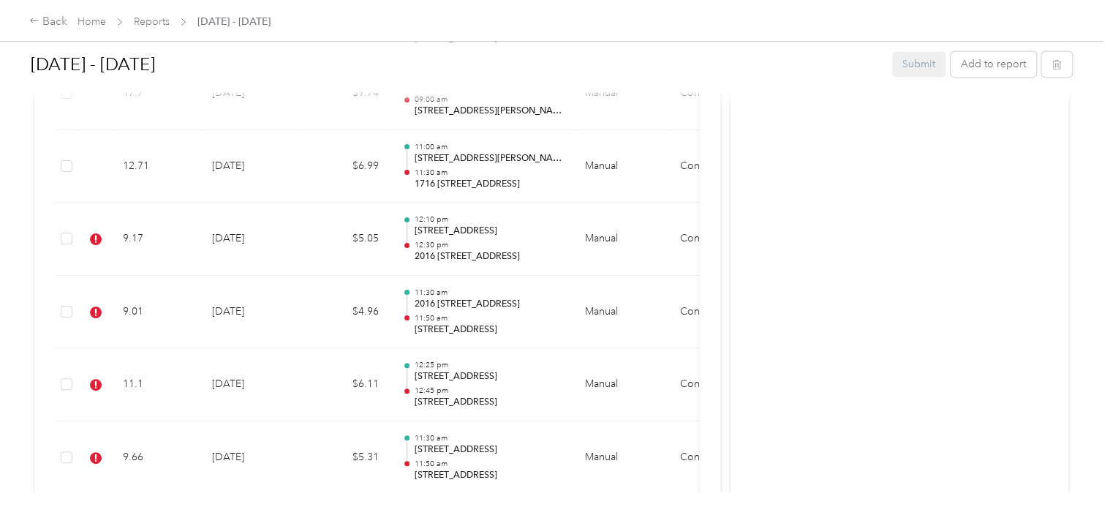
scroll to position [1052, 0]
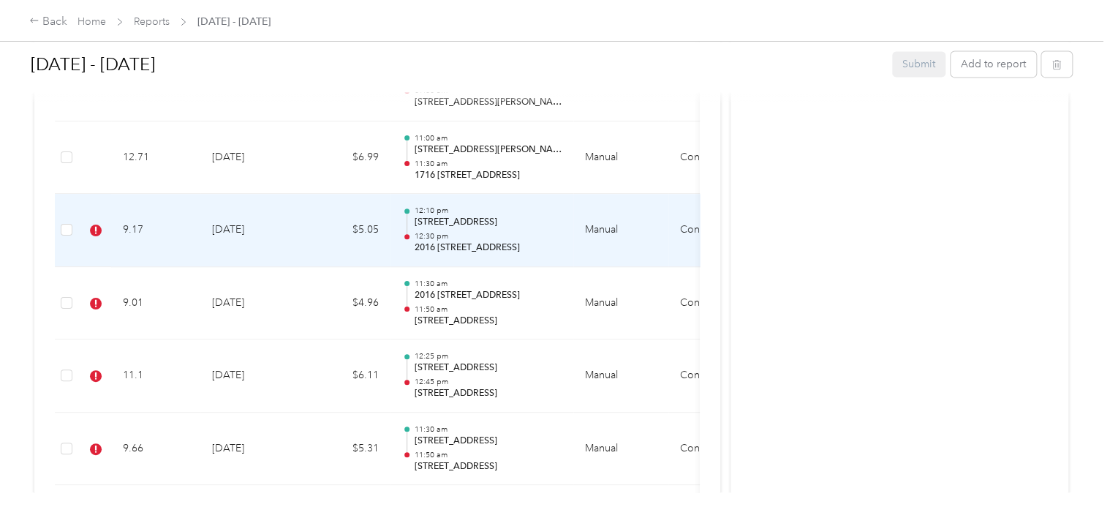
click at [405, 230] on div at bounding box center [407, 231] width 10 height 46
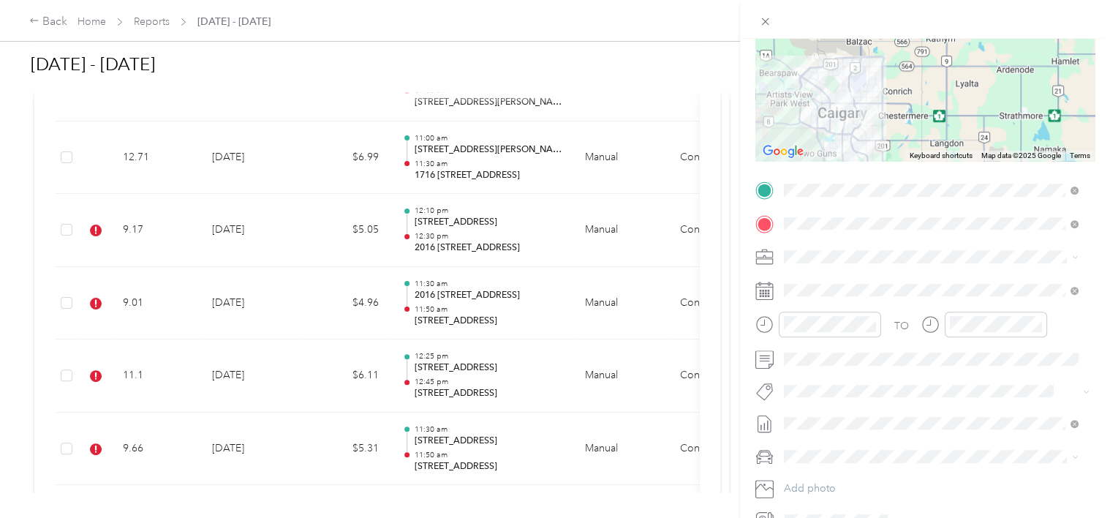
scroll to position [172, 0]
click at [839, 414] on button "[PERSON_NAME]" at bounding box center [834, 412] width 91 height 18
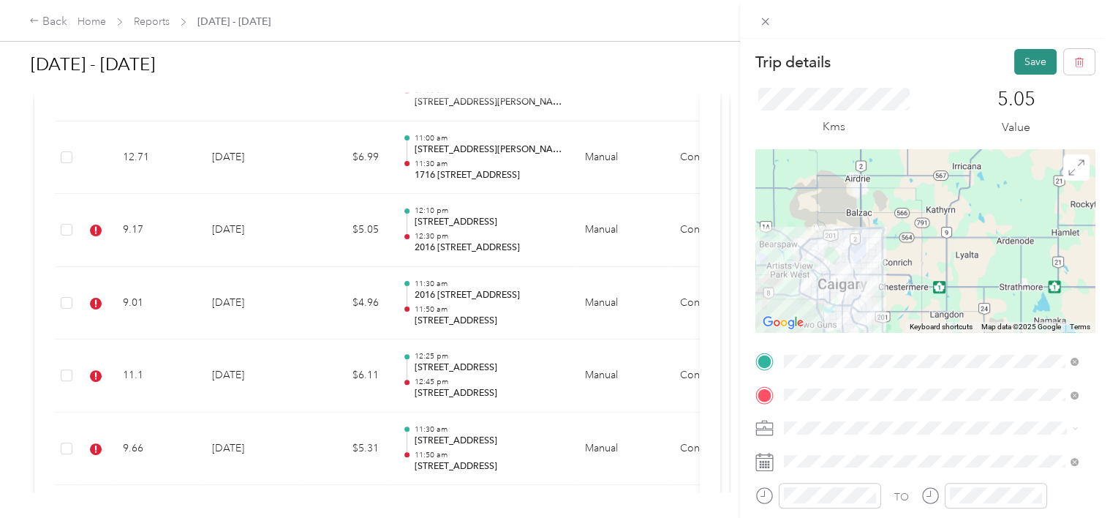
click at [1025, 58] on button "Save" at bounding box center [1035, 62] width 42 height 26
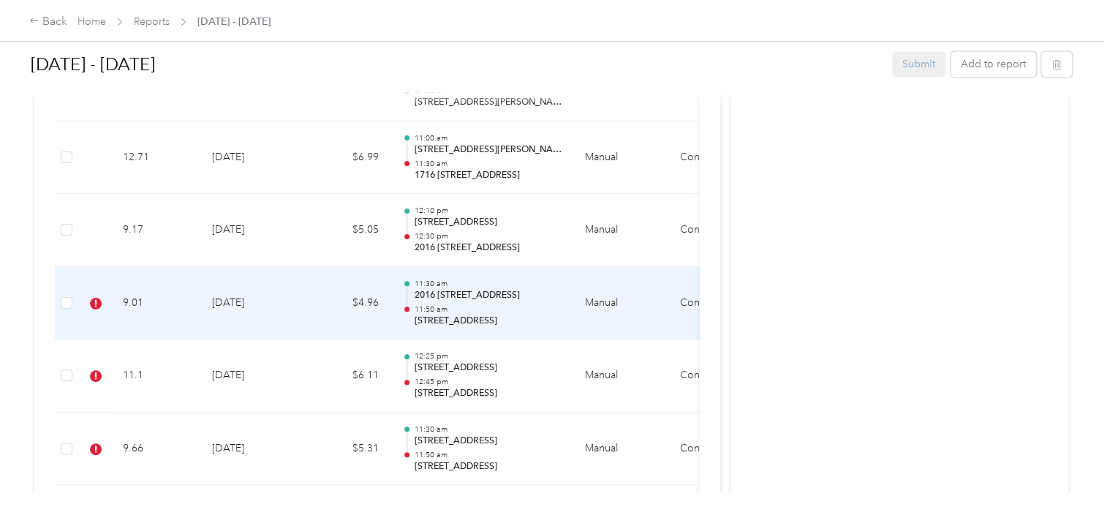
click at [407, 306] on div at bounding box center [406, 308] width 5 height 5
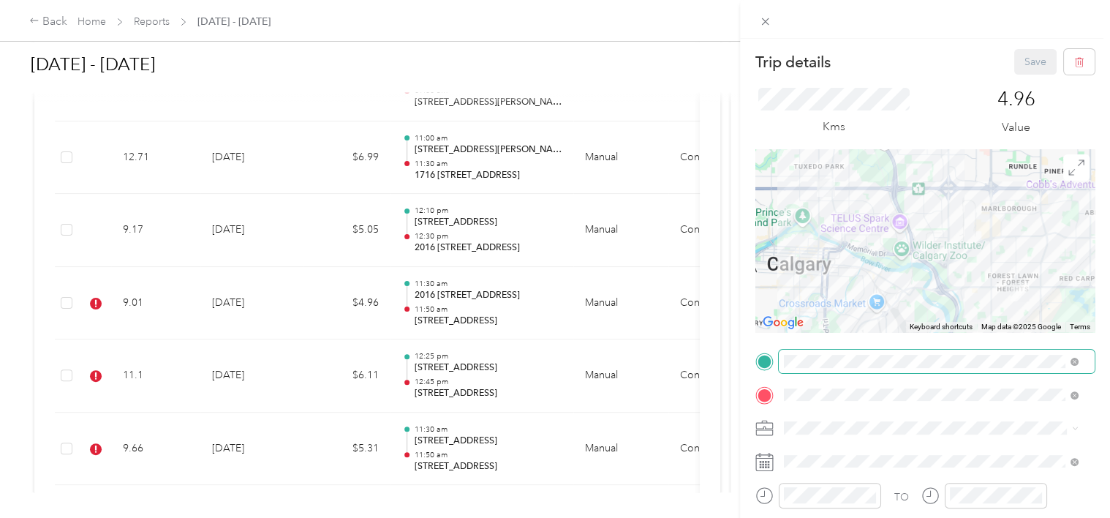
scroll to position [249, 0]
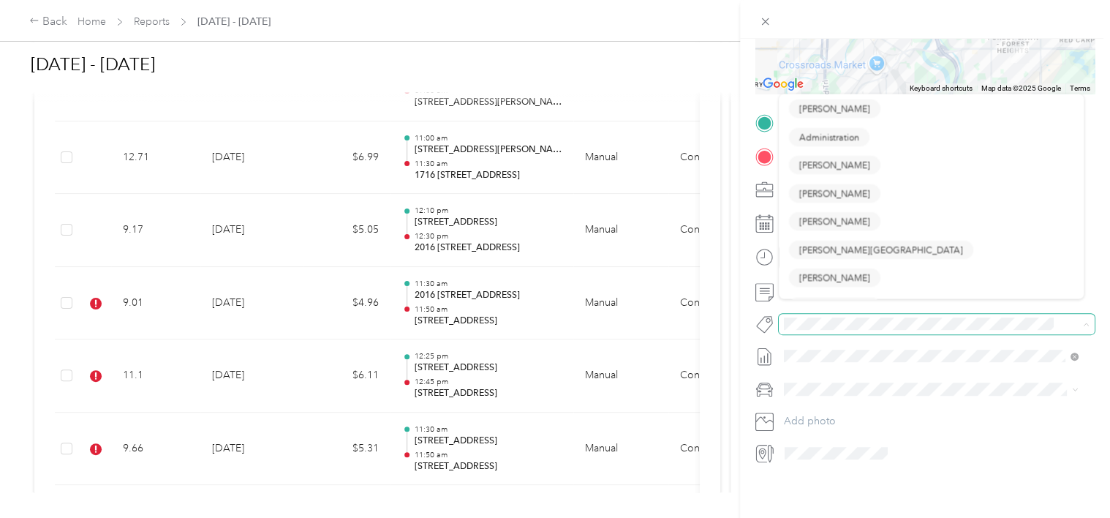
click at [801, 321] on span at bounding box center [937, 324] width 316 height 20
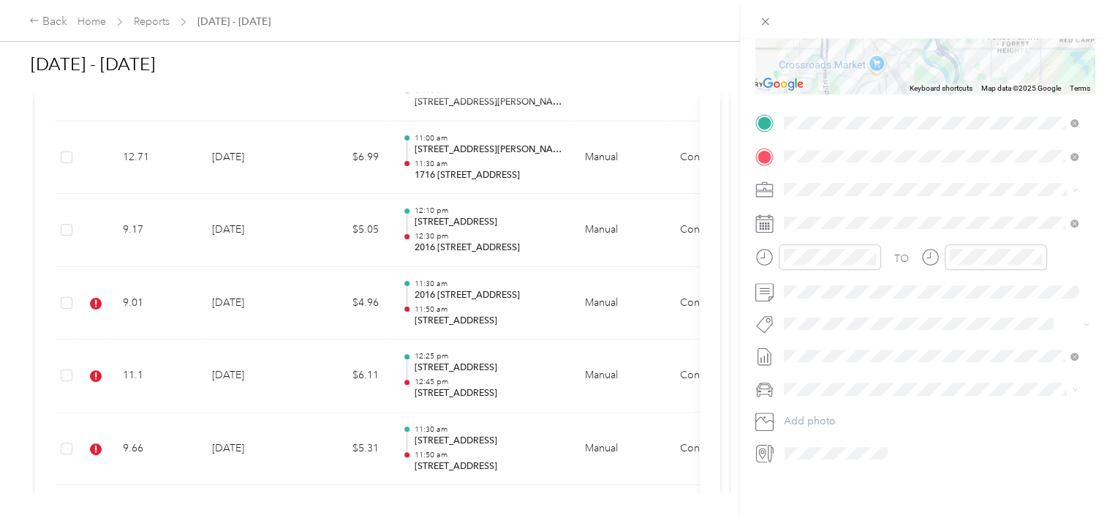
click at [837, 342] on li "[PERSON_NAME]" at bounding box center [931, 338] width 305 height 29
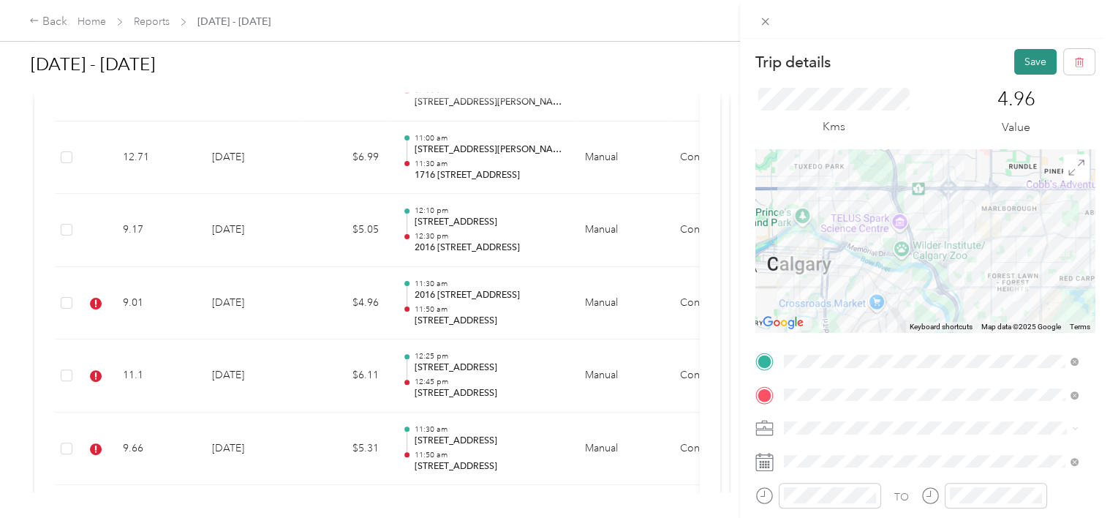
click at [1022, 59] on button "Save" at bounding box center [1035, 62] width 42 height 26
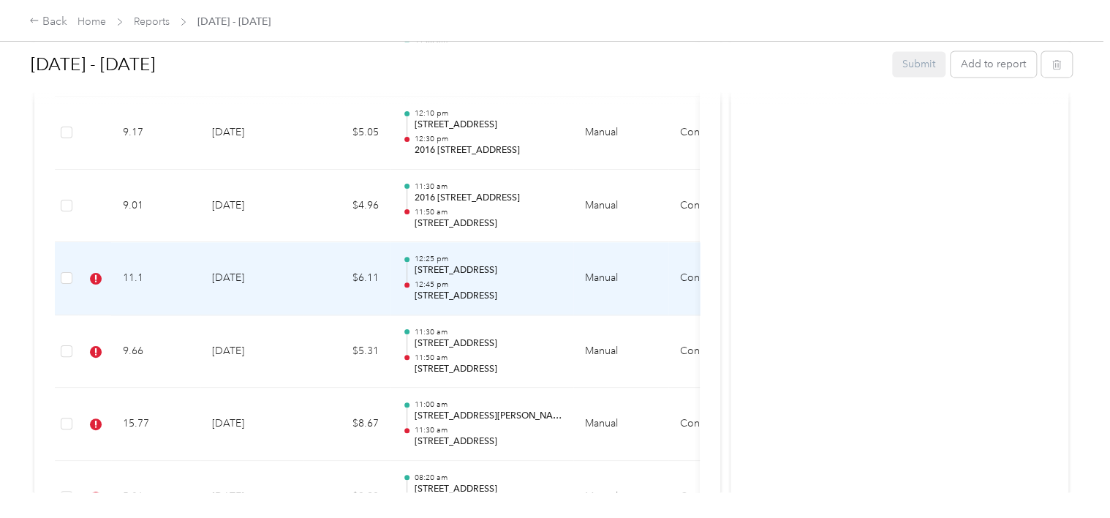
scroll to position [1150, 0]
click at [408, 284] on div at bounding box center [407, 279] width 10 height 46
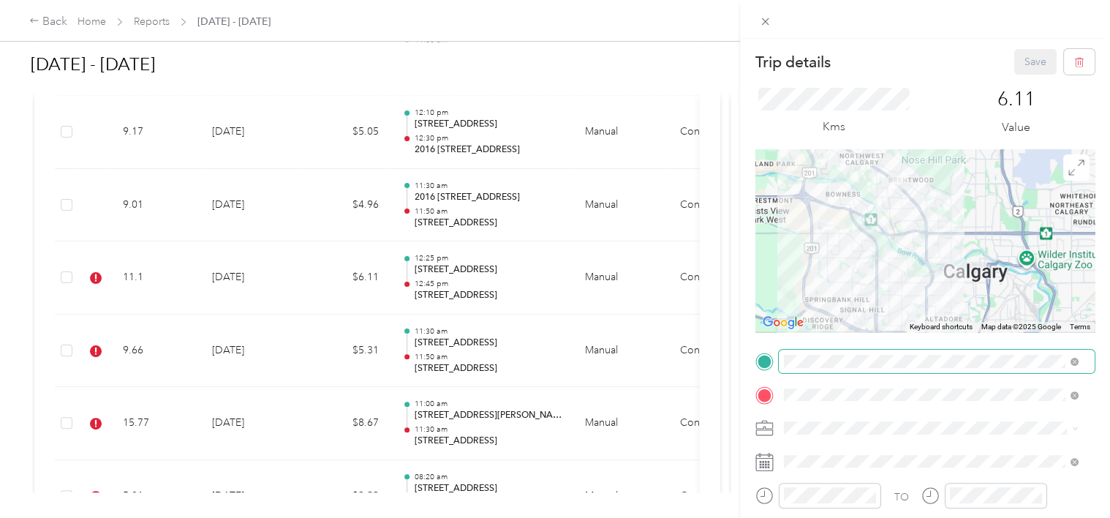
scroll to position [249, 0]
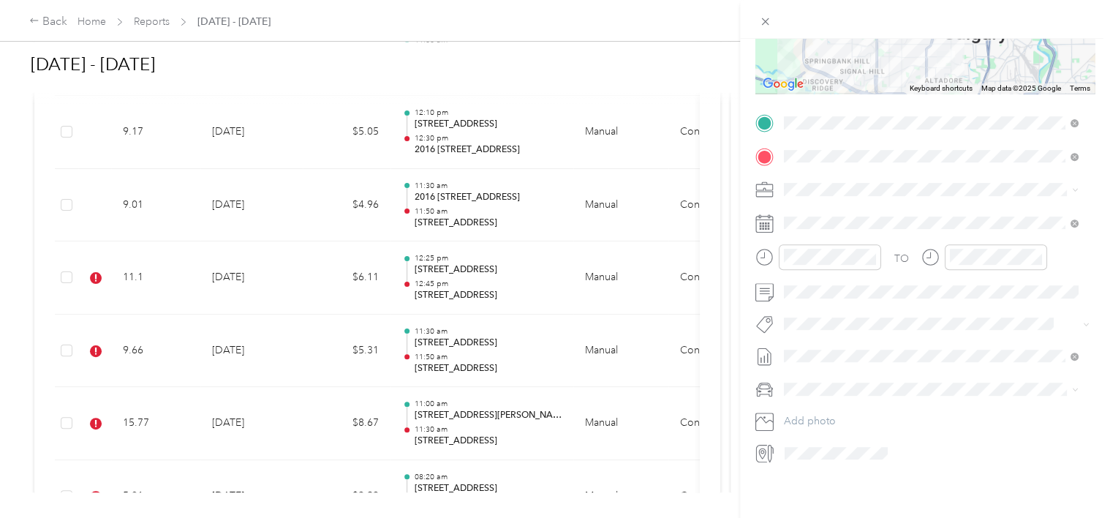
click at [843, 335] on span "[PERSON_NAME]" at bounding box center [834, 337] width 71 height 13
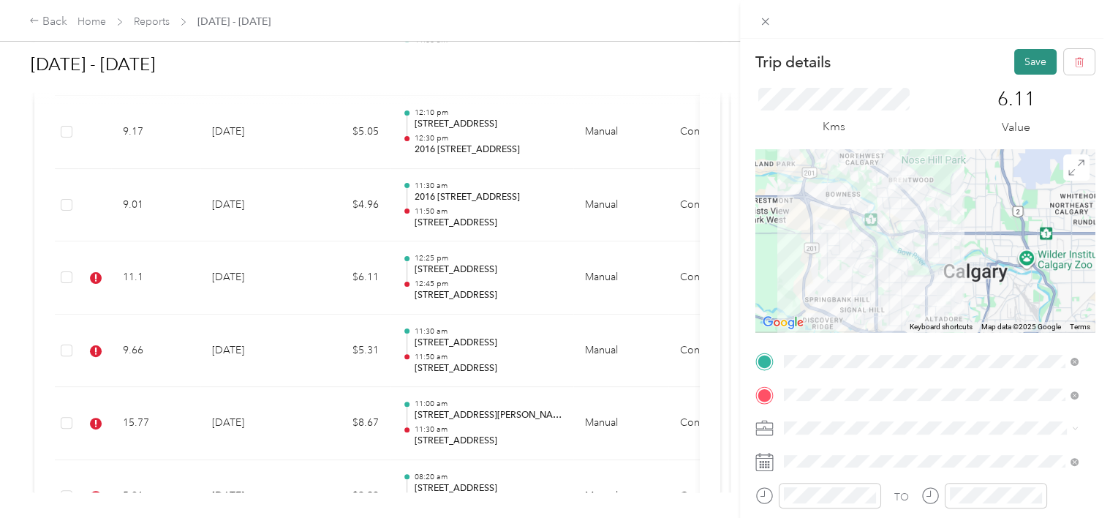
click at [1022, 61] on button "Save" at bounding box center [1035, 62] width 42 height 26
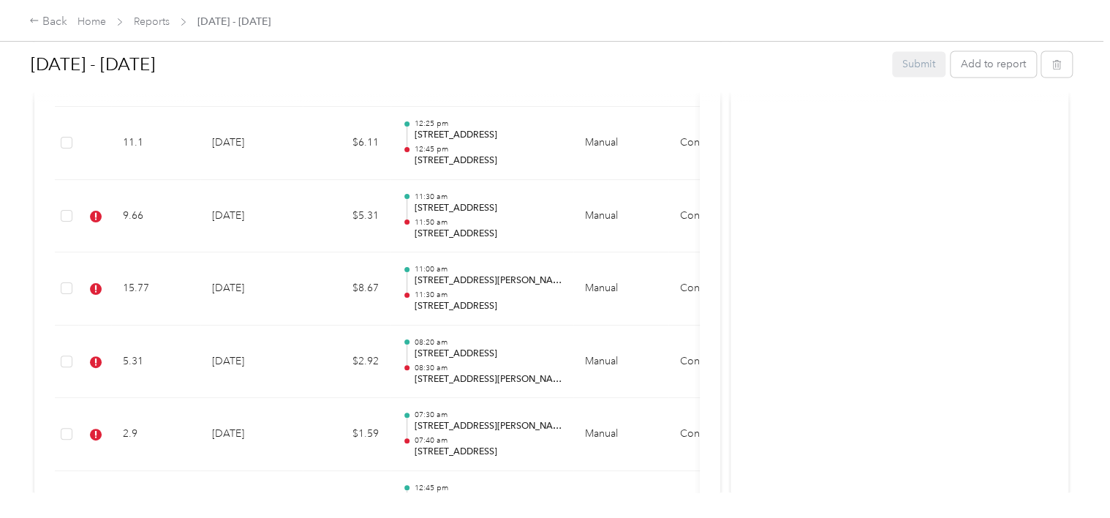
scroll to position [1190, 0]
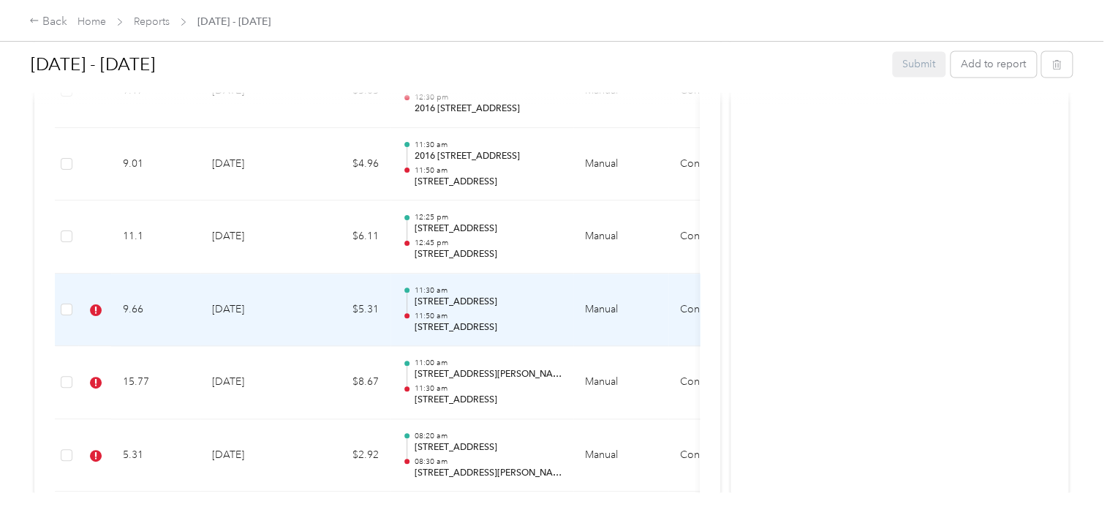
click at [410, 311] on div at bounding box center [407, 310] width 10 height 46
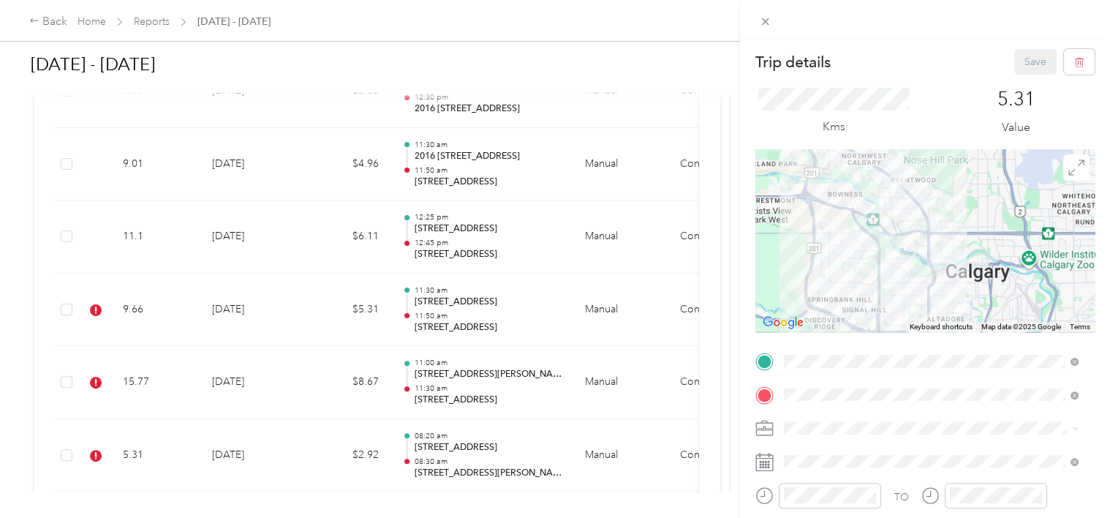
scroll to position [249, 0]
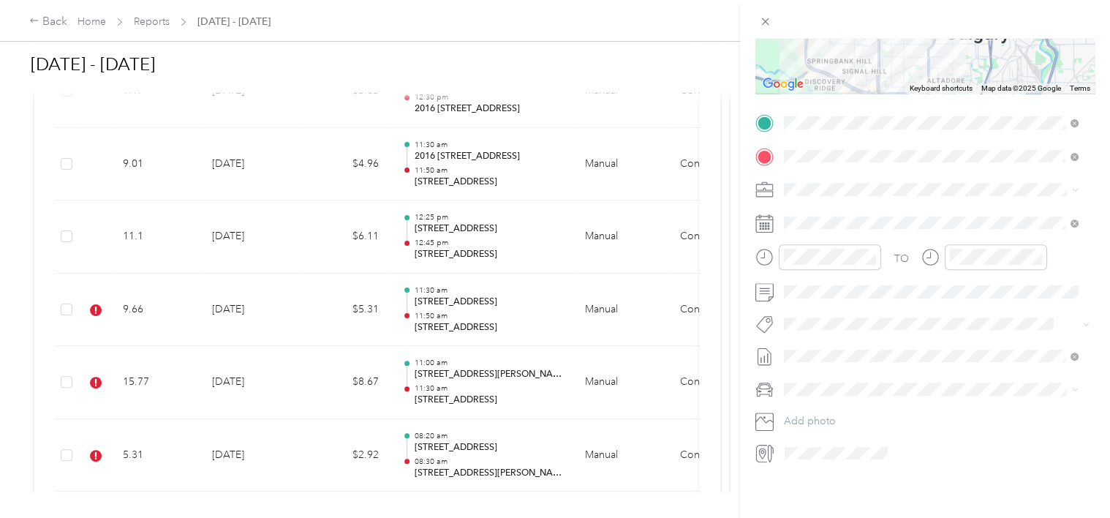
click at [837, 338] on button "[PERSON_NAME]" at bounding box center [834, 334] width 91 height 18
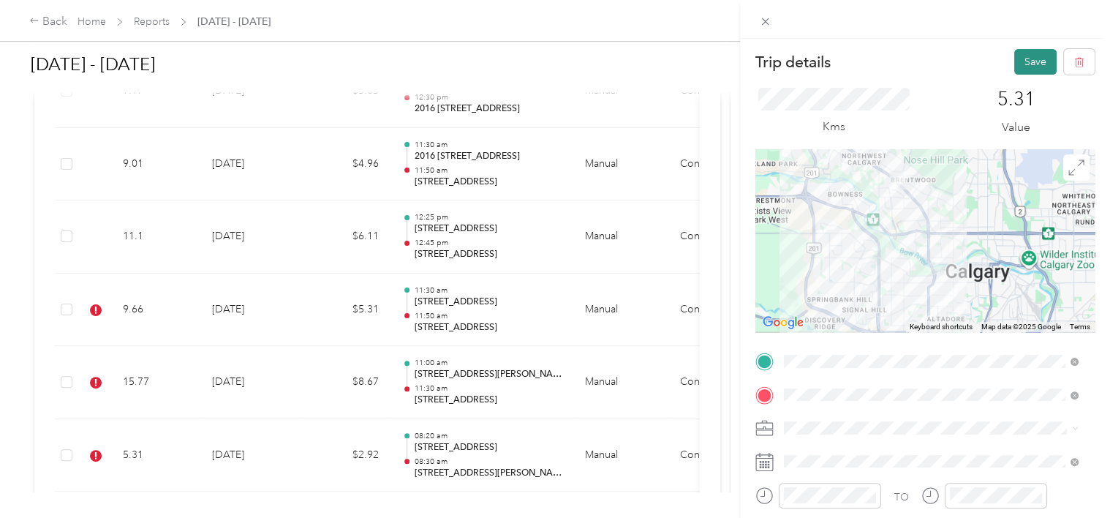
click at [1027, 56] on button "Save" at bounding box center [1035, 62] width 42 height 26
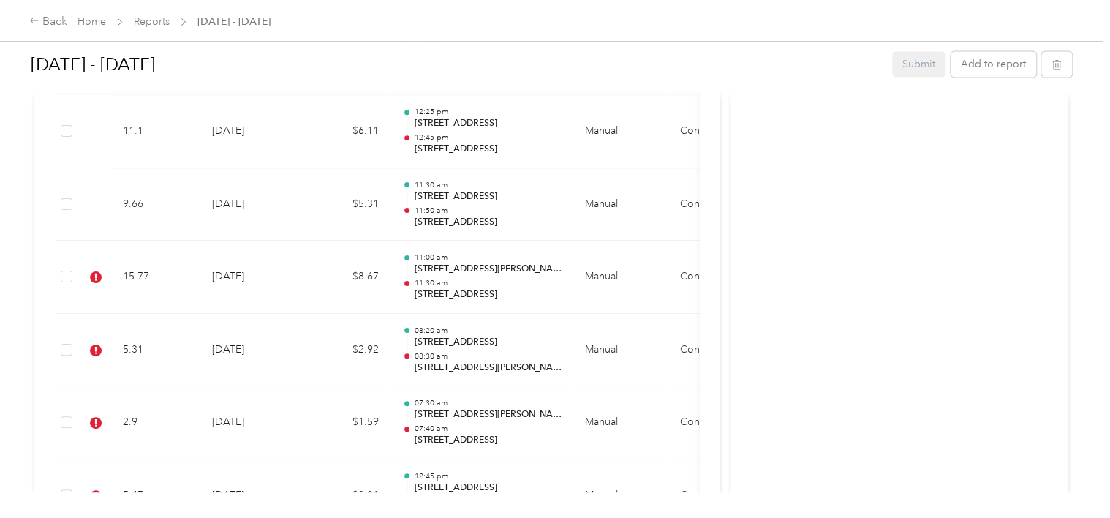
scroll to position [1297, 0]
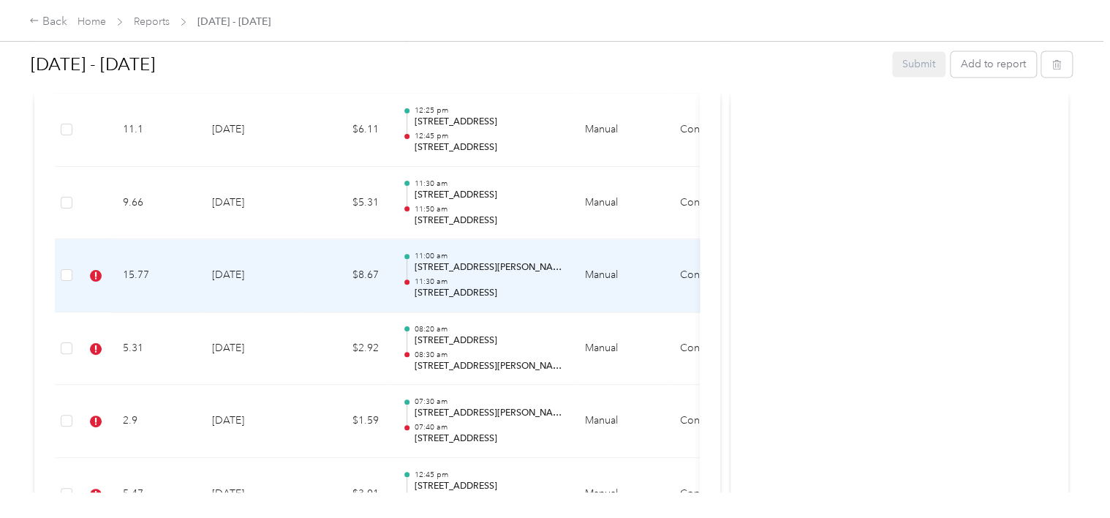
click at [404, 277] on div at bounding box center [407, 277] width 10 height 46
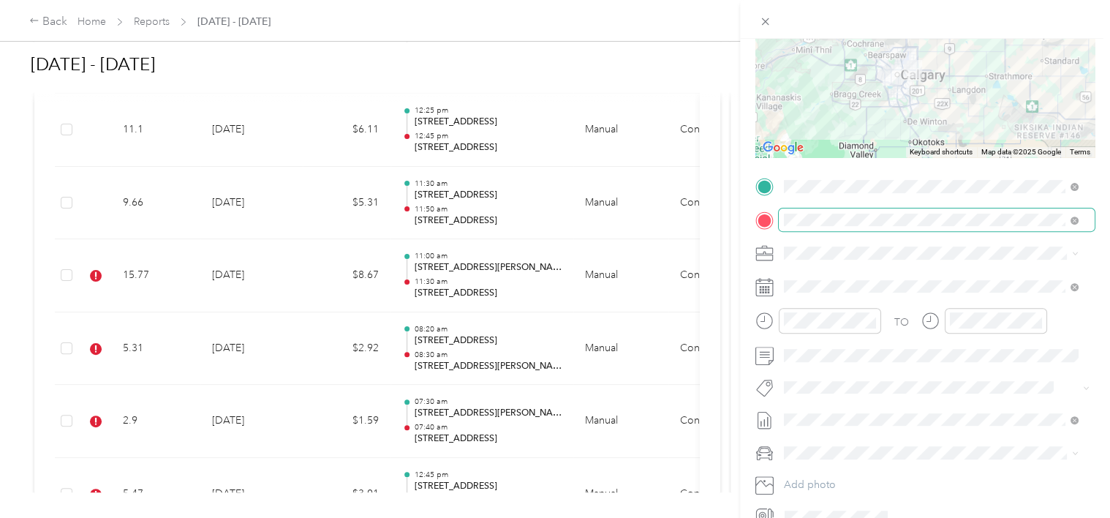
scroll to position [249, 0]
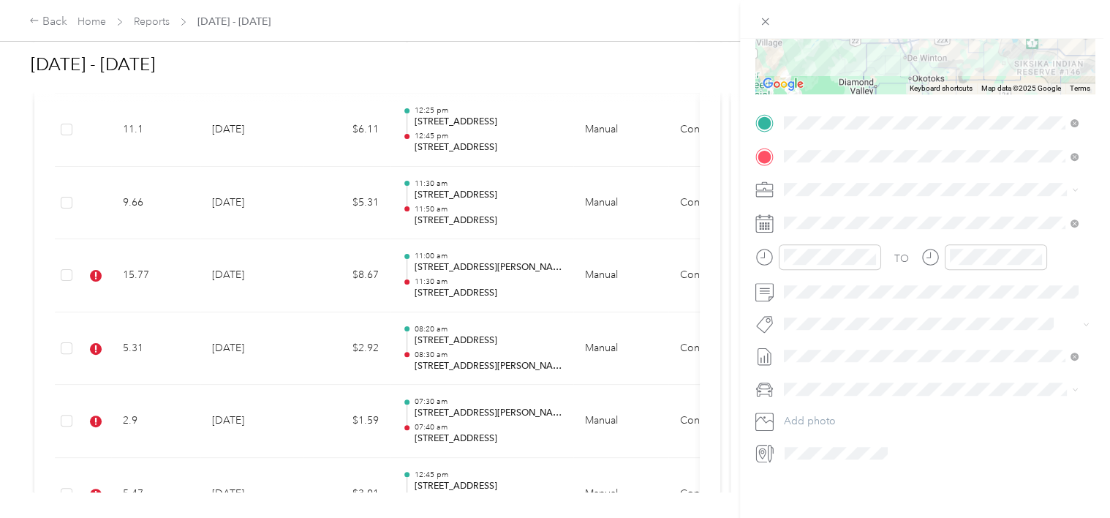
click at [827, 334] on span "[PERSON_NAME]" at bounding box center [834, 329] width 71 height 13
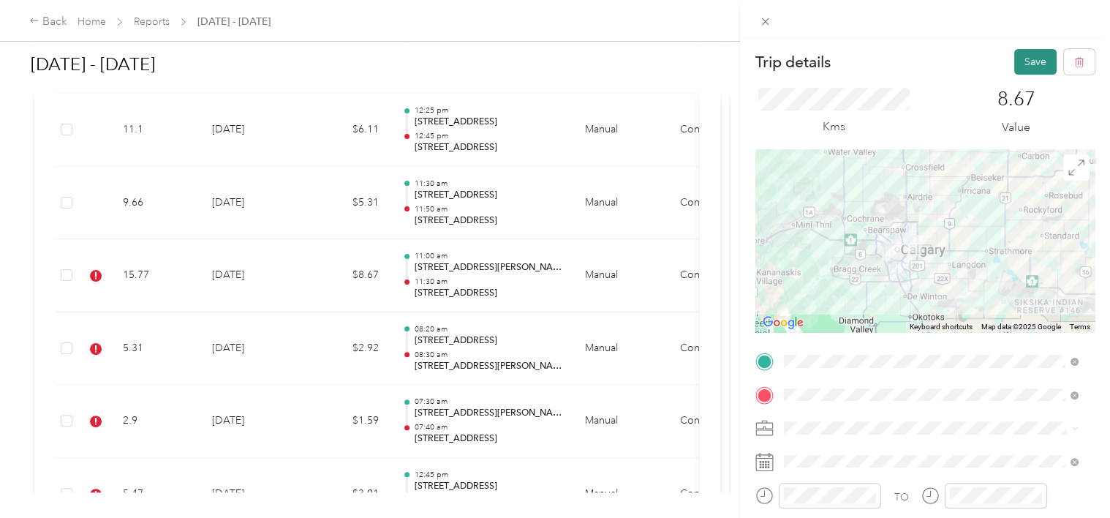
click at [1025, 56] on button "Save" at bounding box center [1035, 62] width 42 height 26
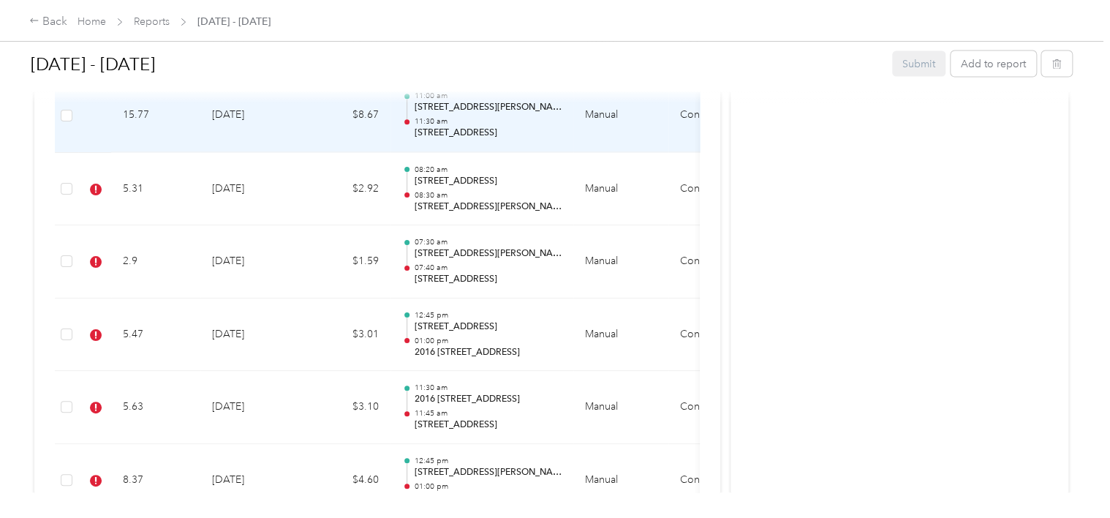
scroll to position [1463, 0]
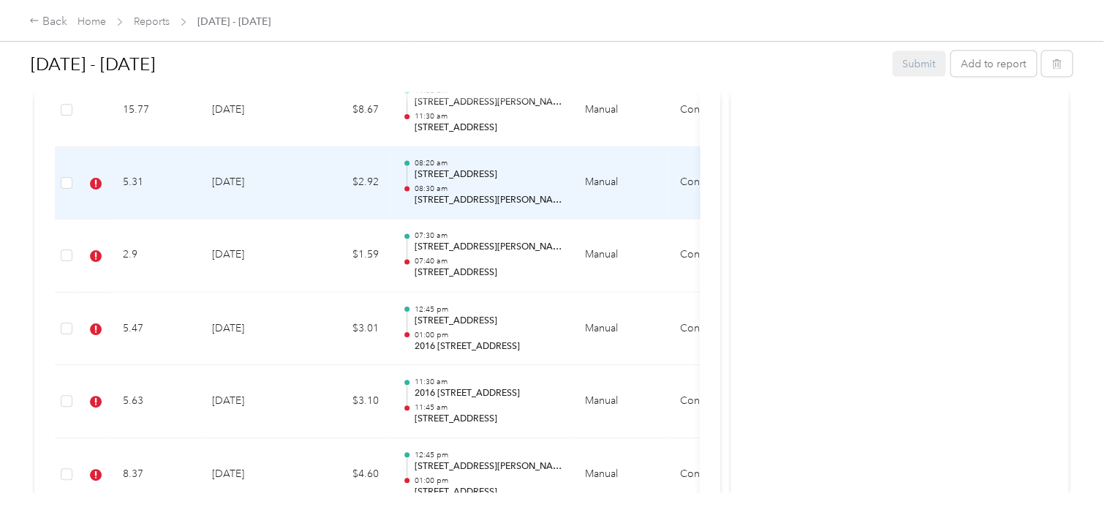
click at [406, 186] on div at bounding box center [406, 188] width 5 height 5
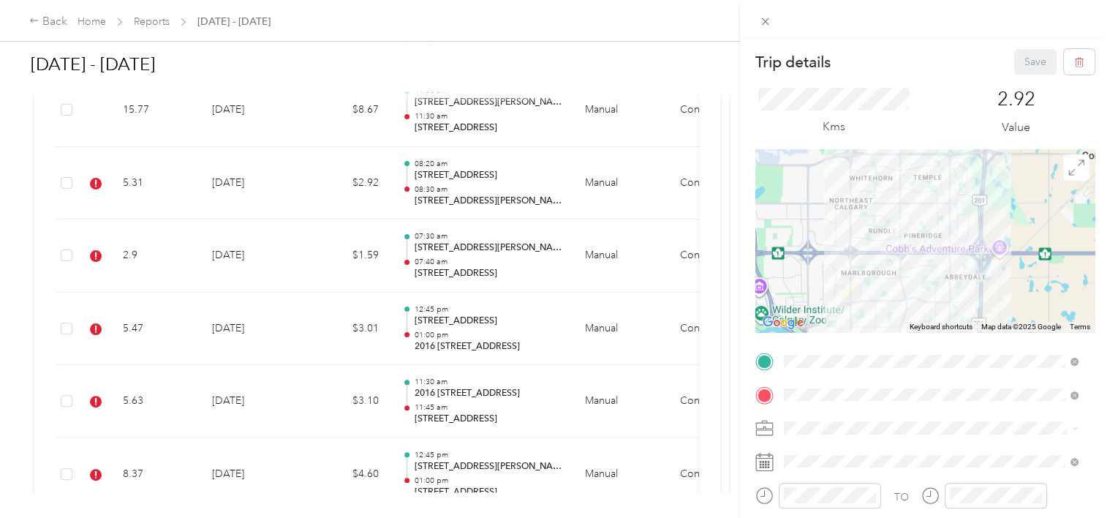
scroll to position [249, 0]
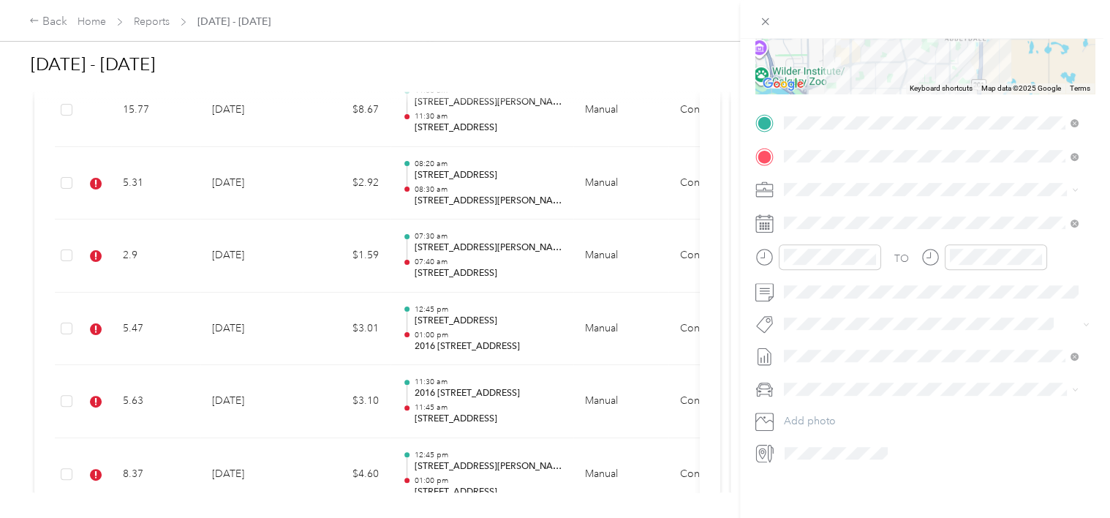
click at [874, 339] on li "[PERSON_NAME]" at bounding box center [931, 330] width 305 height 29
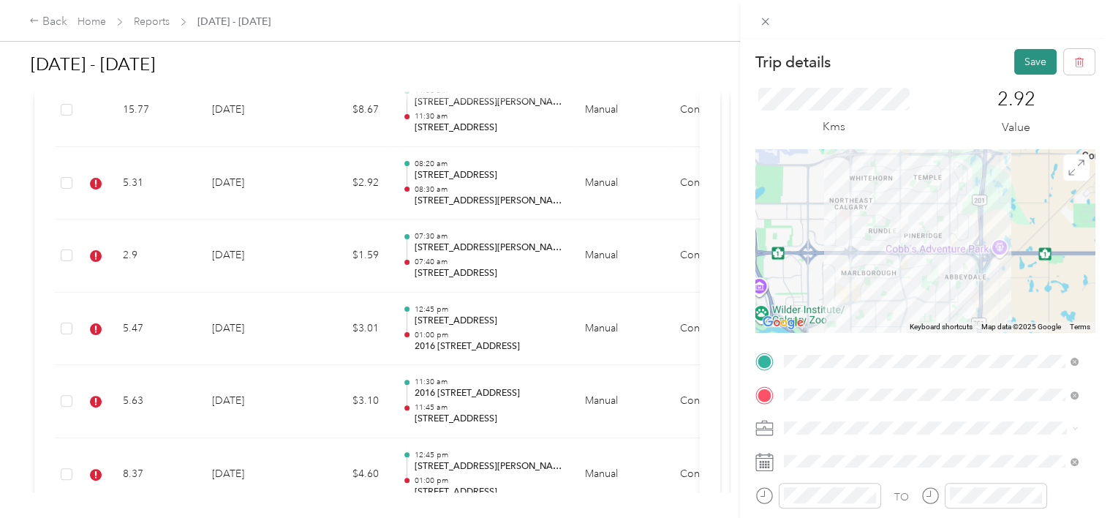
click at [1021, 59] on button "Save" at bounding box center [1035, 62] width 42 height 26
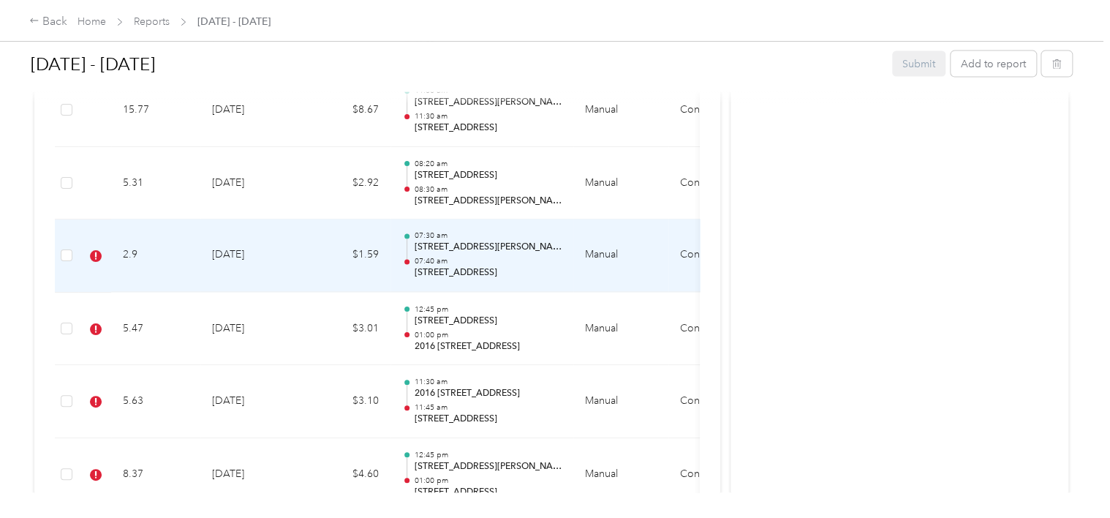
click at [408, 260] on div at bounding box center [406, 262] width 5 height 5
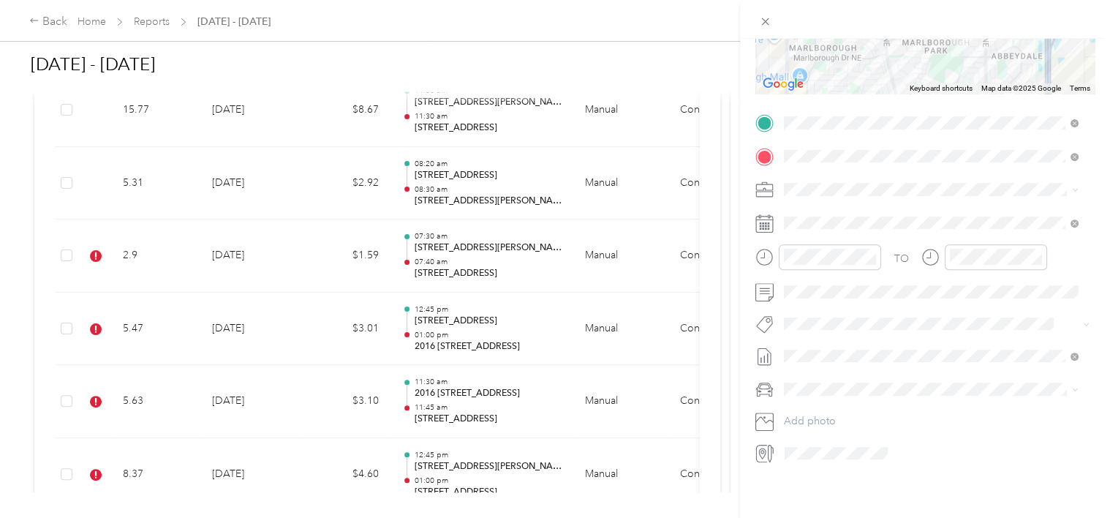
scroll to position [249, 0]
click at [827, 340] on li "[PERSON_NAME]" at bounding box center [931, 330] width 305 height 29
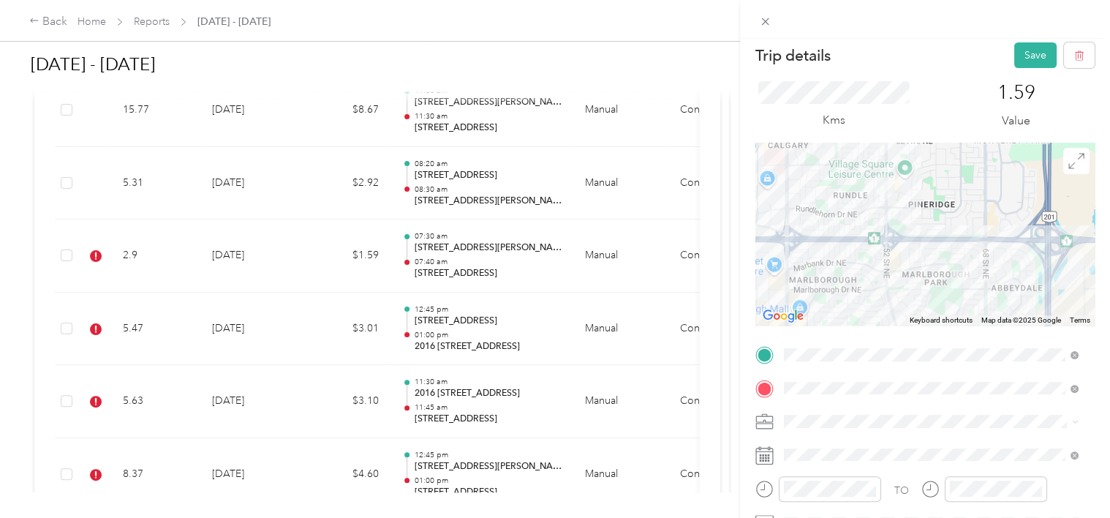
scroll to position [0, 0]
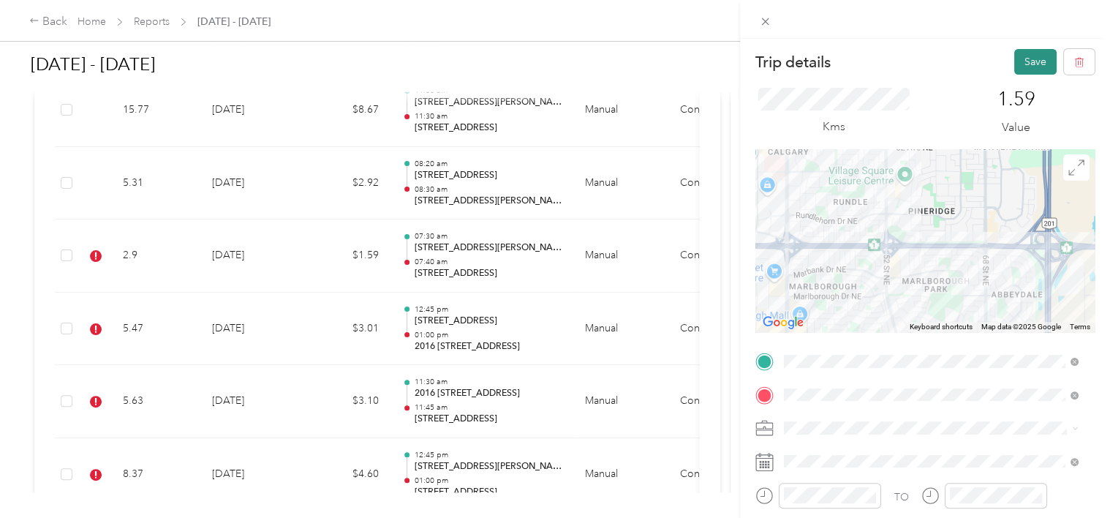
click at [1027, 61] on button "Save" at bounding box center [1035, 62] width 42 height 26
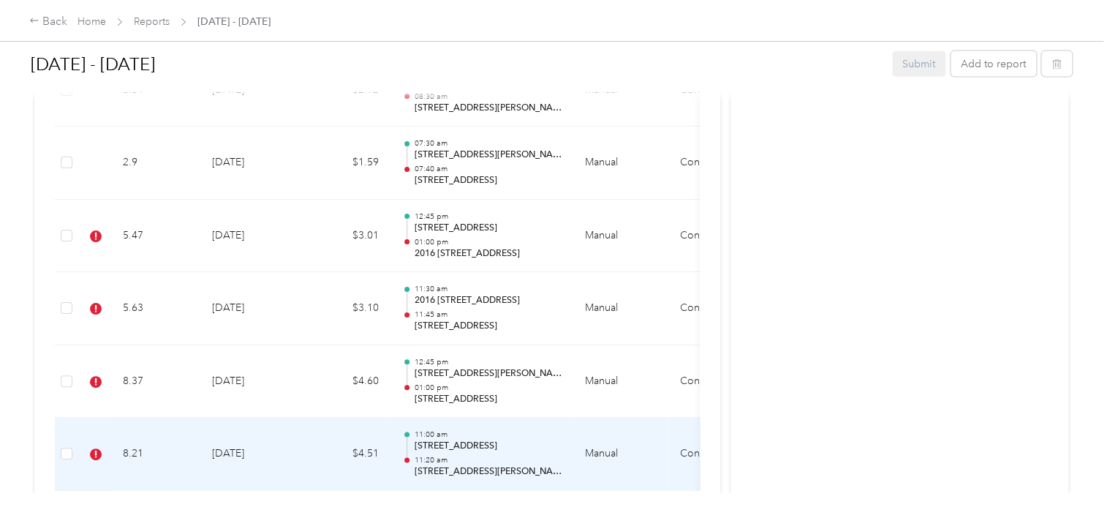
scroll to position [1553, 0]
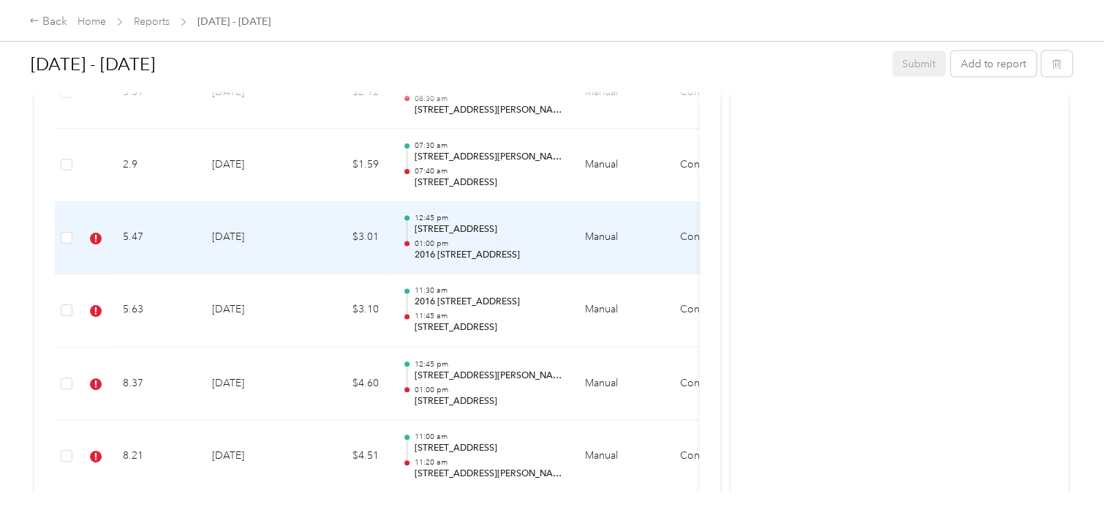
click at [407, 241] on div at bounding box center [406, 243] width 5 height 5
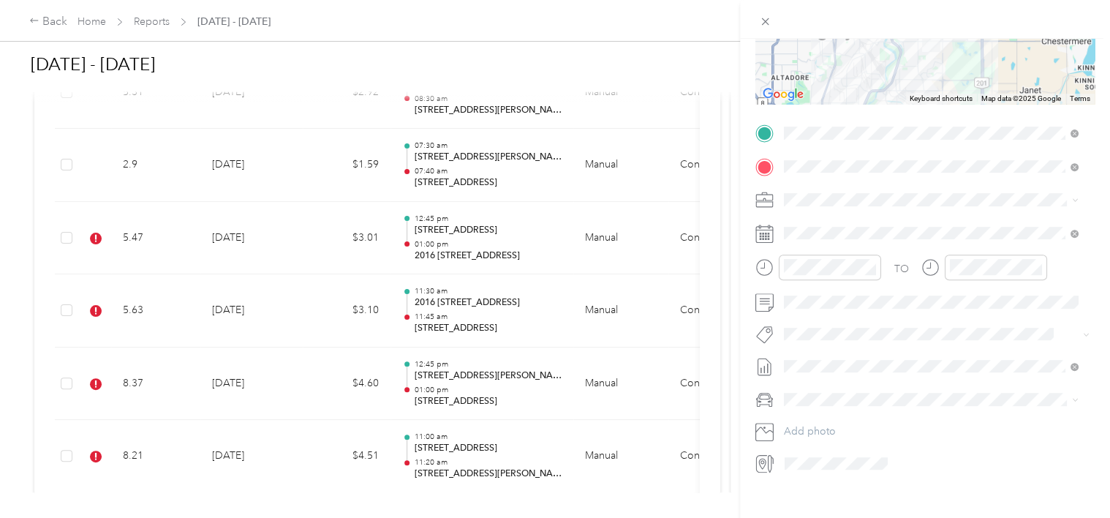
scroll to position [249, 0]
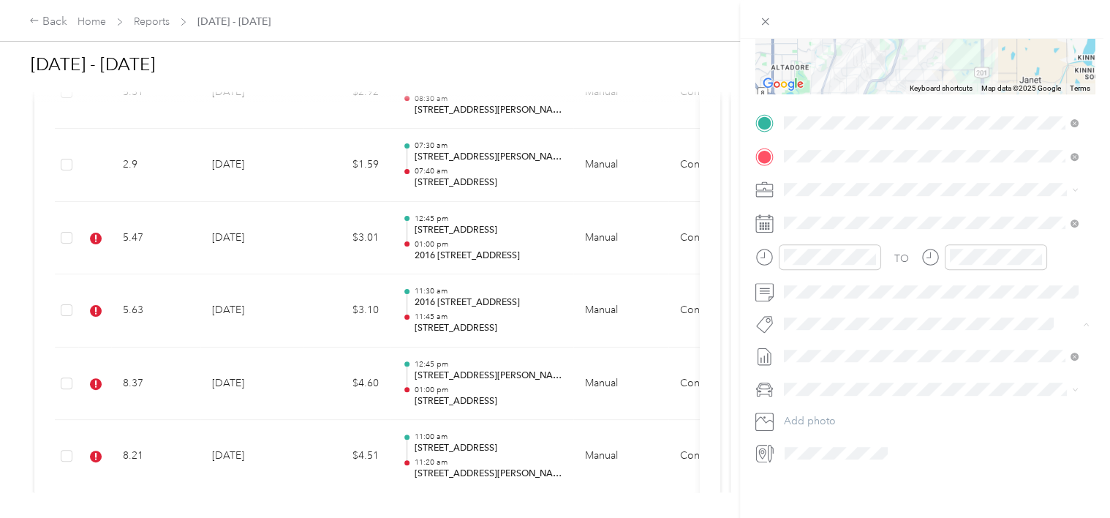
click at [827, 336] on button "[PERSON_NAME]" at bounding box center [834, 338] width 91 height 18
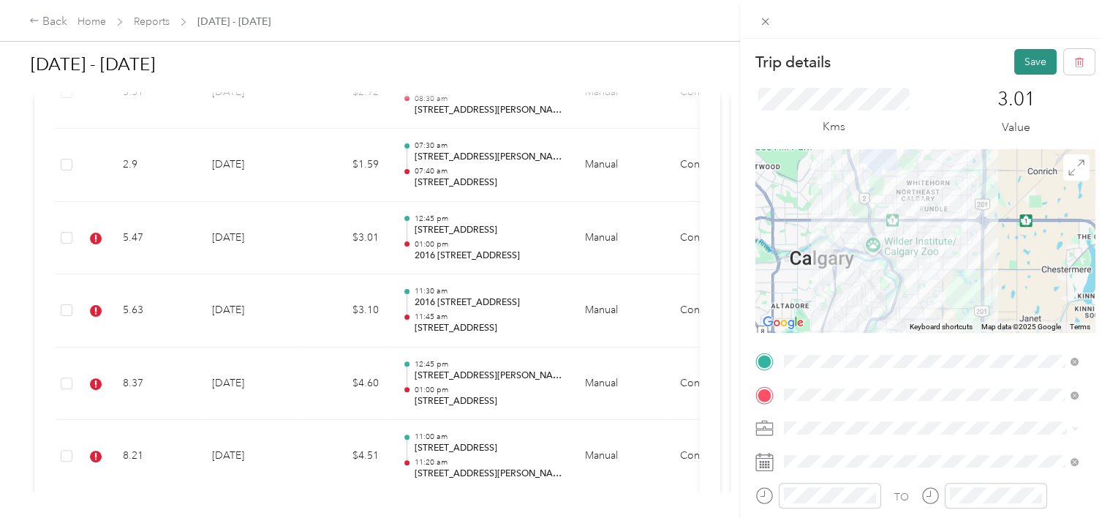
click at [1031, 70] on button "Save" at bounding box center [1035, 62] width 42 height 26
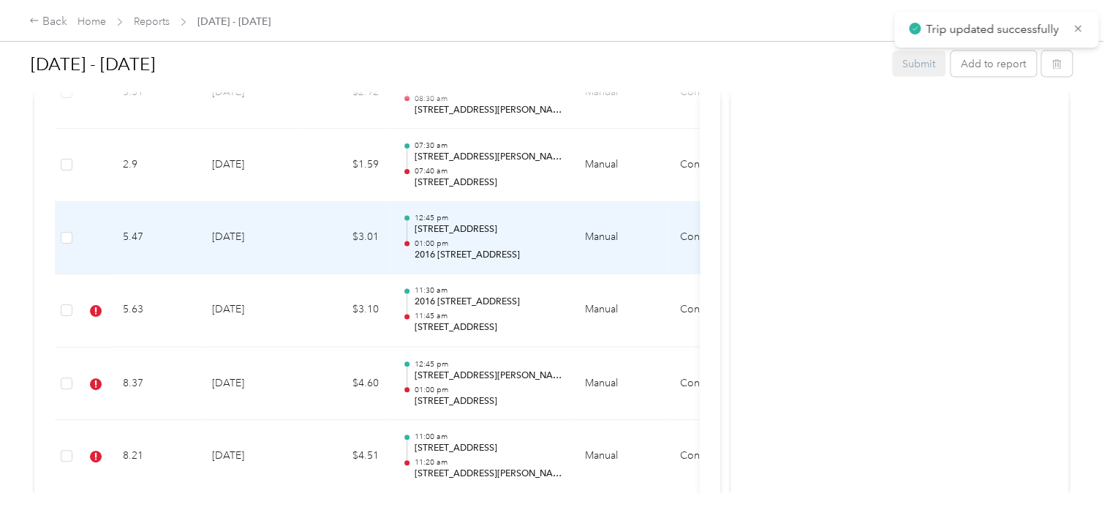
scroll to position [1670, 0]
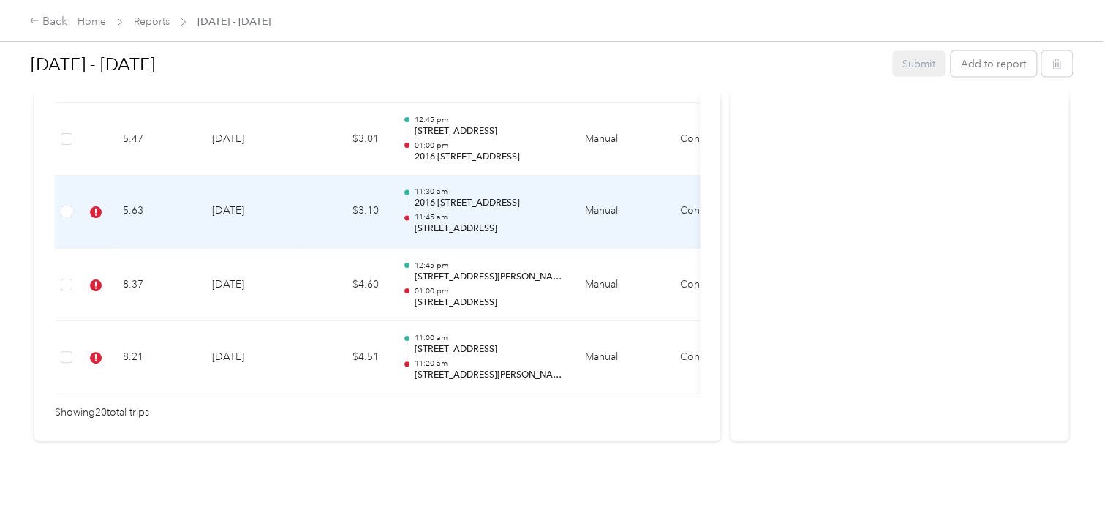
click at [407, 216] on div at bounding box center [406, 218] width 5 height 5
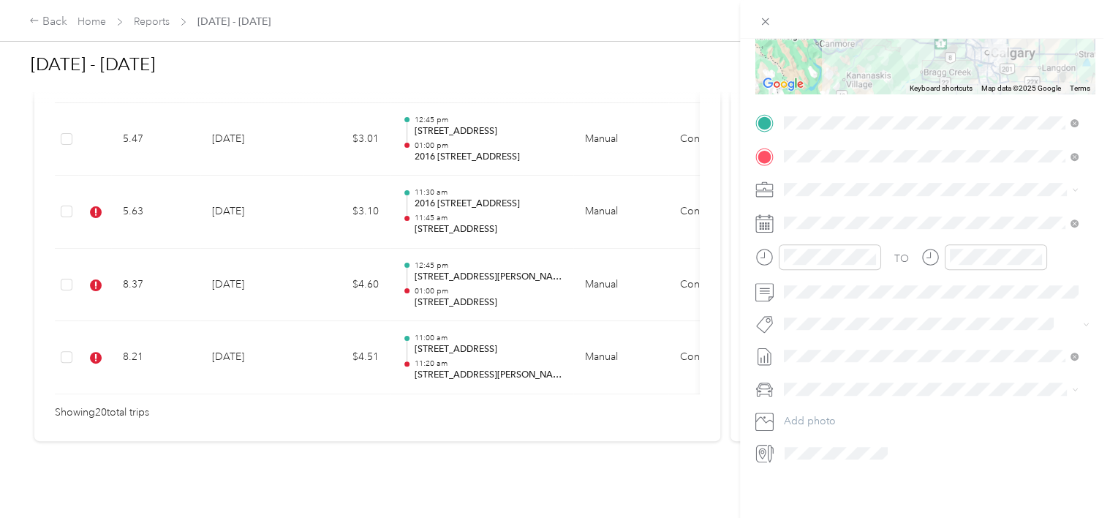
scroll to position [244, 0]
click at [855, 344] on li "[PERSON_NAME]" at bounding box center [931, 335] width 305 height 29
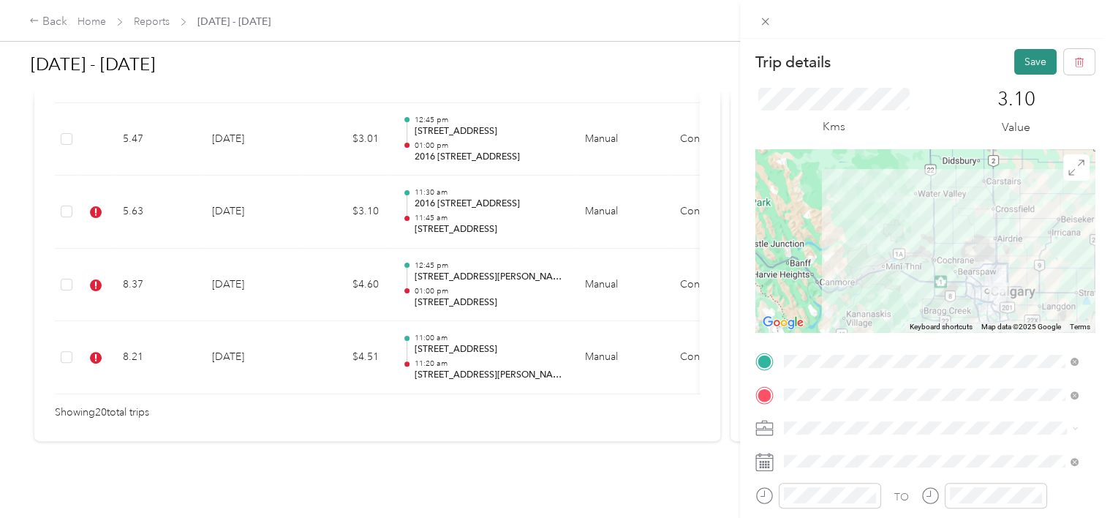
click at [1029, 56] on button "Save" at bounding box center [1035, 62] width 42 height 26
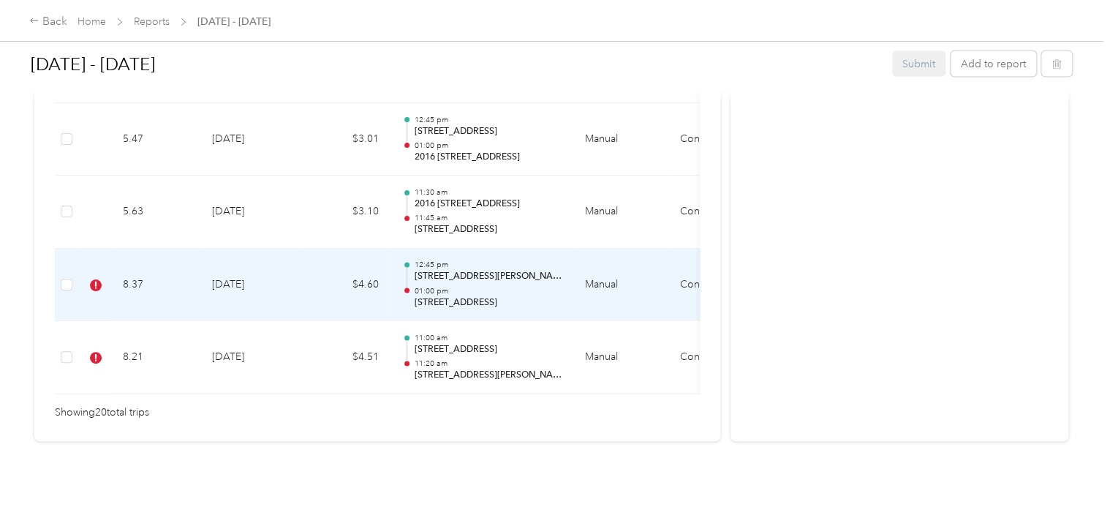
click at [404, 266] on div at bounding box center [407, 286] width 10 height 46
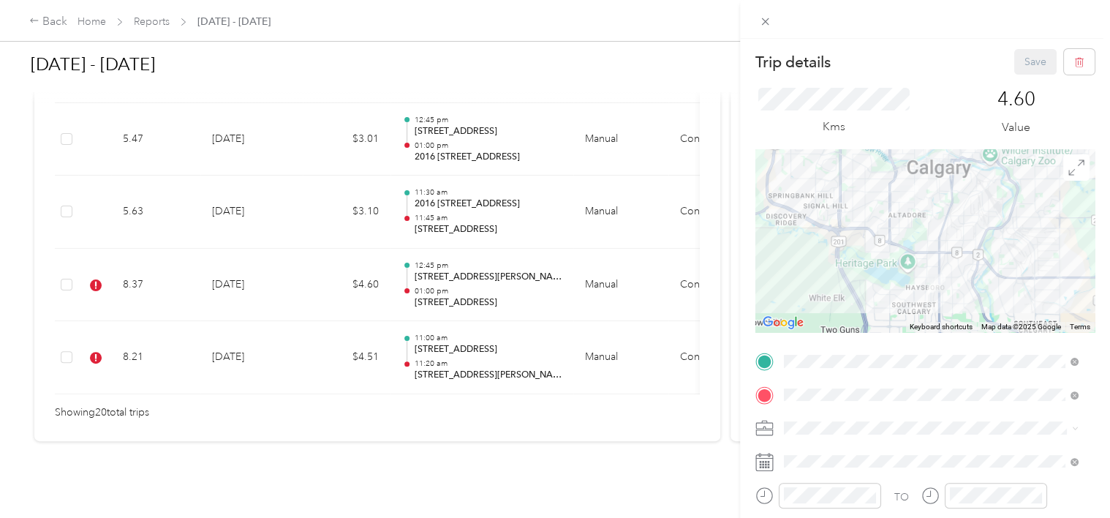
scroll to position [249, 0]
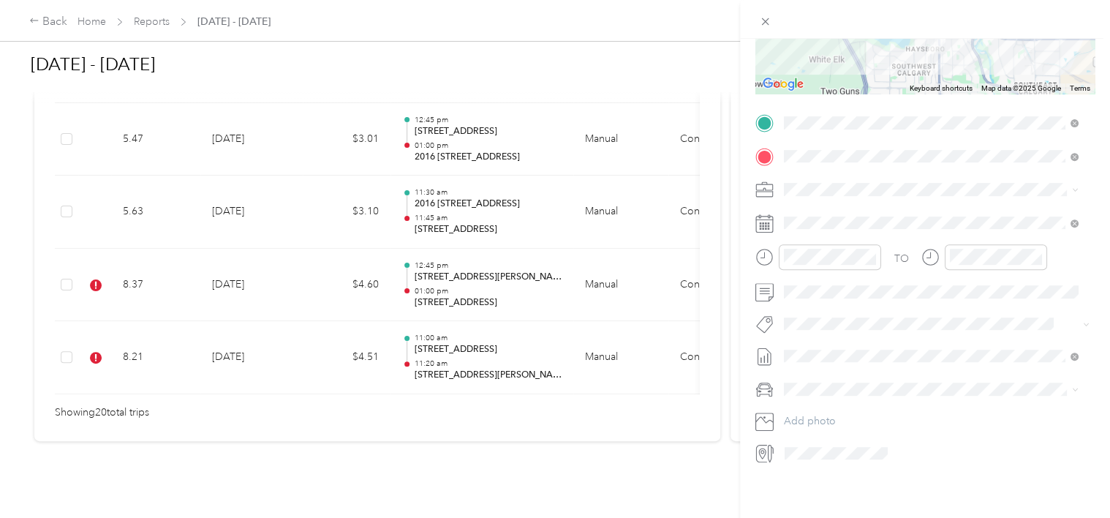
click at [842, 339] on button "[PERSON_NAME]" at bounding box center [834, 335] width 91 height 18
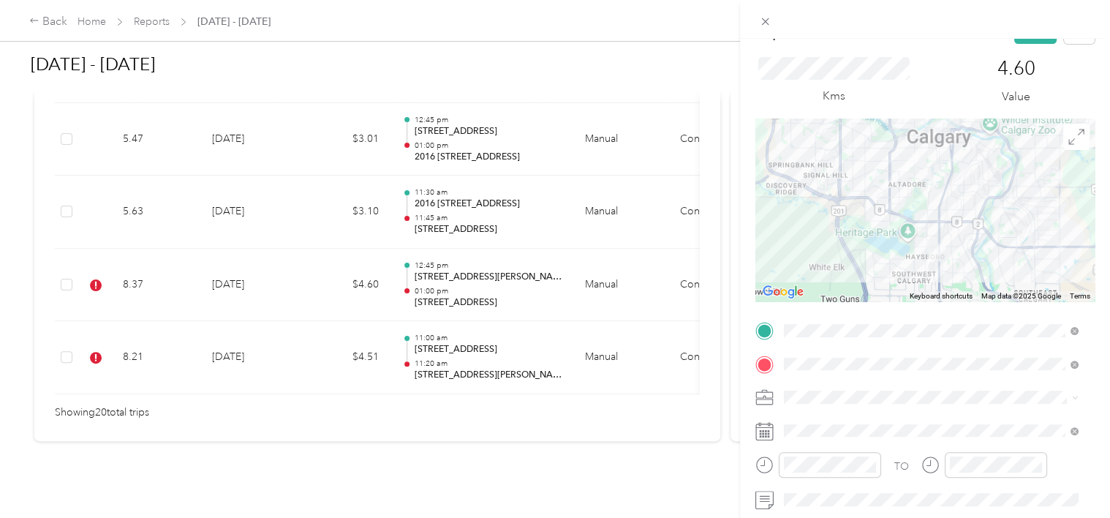
scroll to position [0, 0]
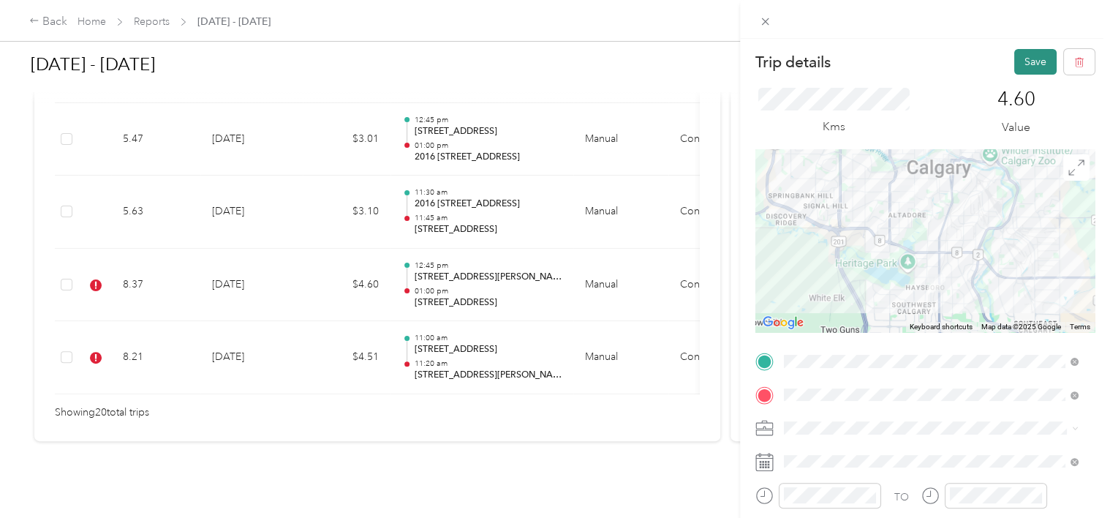
click at [1024, 64] on button "Save" at bounding box center [1035, 62] width 42 height 26
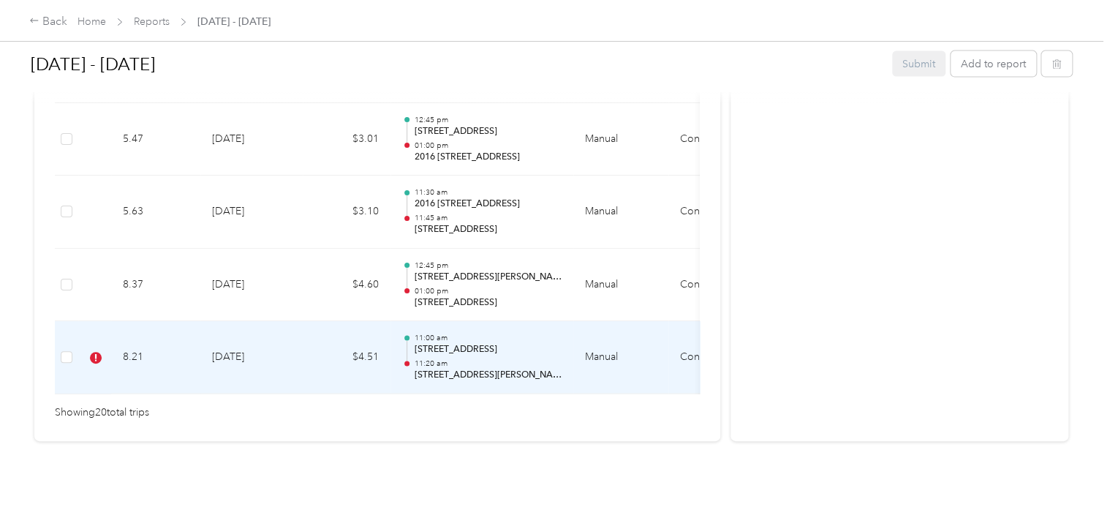
click at [405, 337] on div at bounding box center [407, 359] width 10 height 46
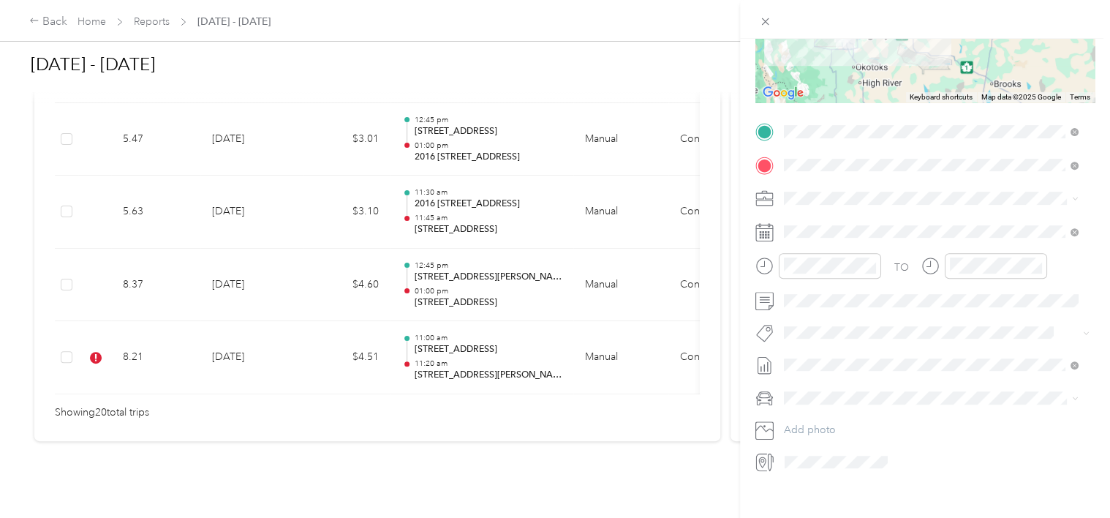
scroll to position [249, 0]
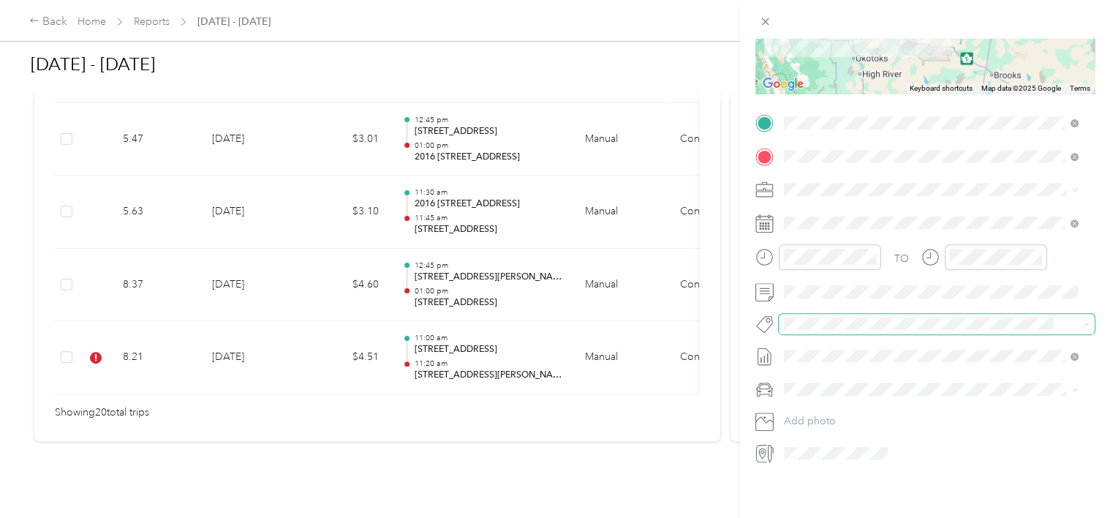
click at [820, 319] on span at bounding box center [925, 323] width 292 height 15
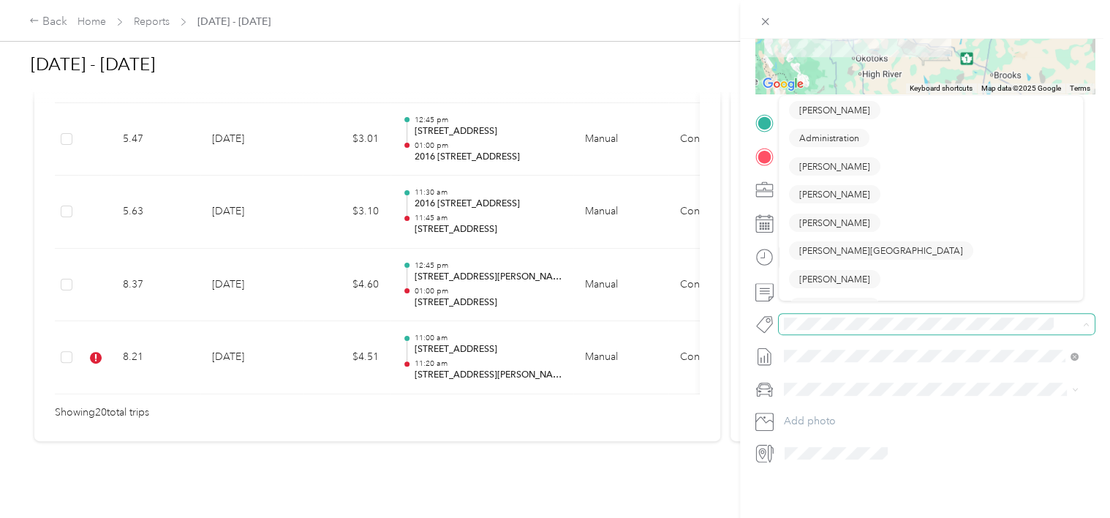
click at [820, 319] on span at bounding box center [925, 323] width 292 height 15
click at [818, 314] on span at bounding box center [937, 324] width 316 height 20
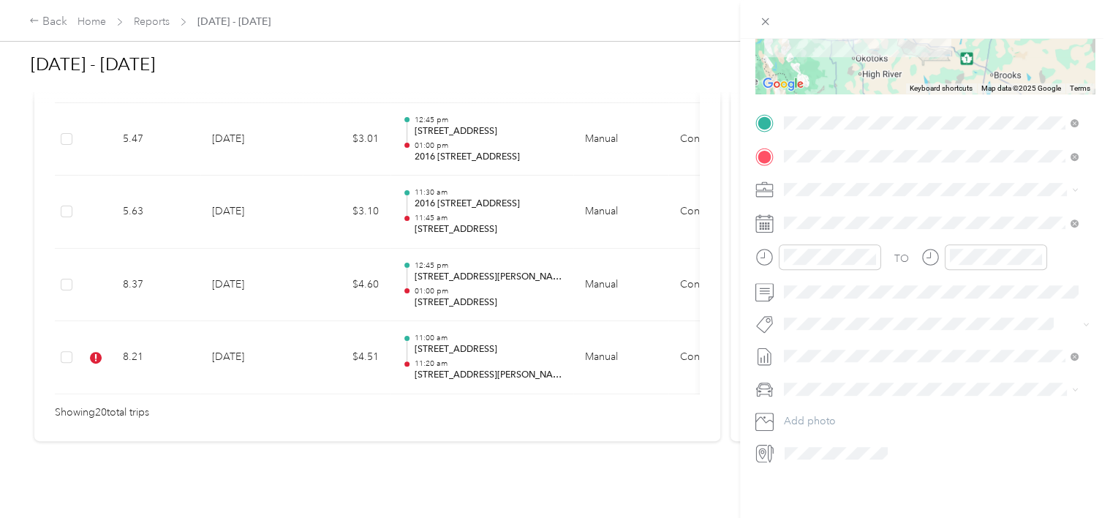
click at [822, 517] on div "Trip details Save This trip cannot be edited because it is either under review,…" at bounding box center [551, 518] width 1103 height 0
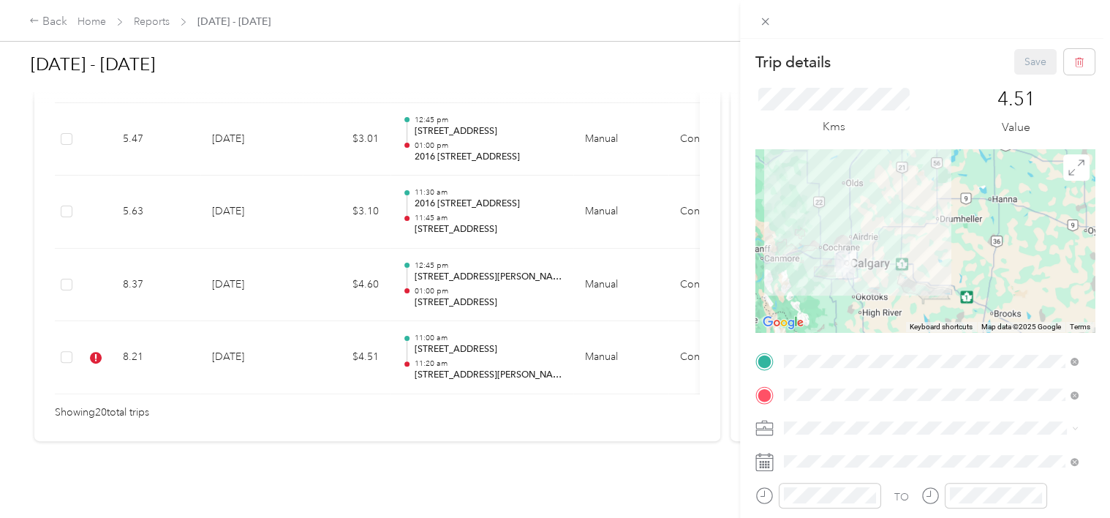
click at [1014, 61] on div "Save" at bounding box center [1054, 62] width 81 height 26
click at [1017, 61] on div "Save" at bounding box center [1054, 62] width 81 height 26
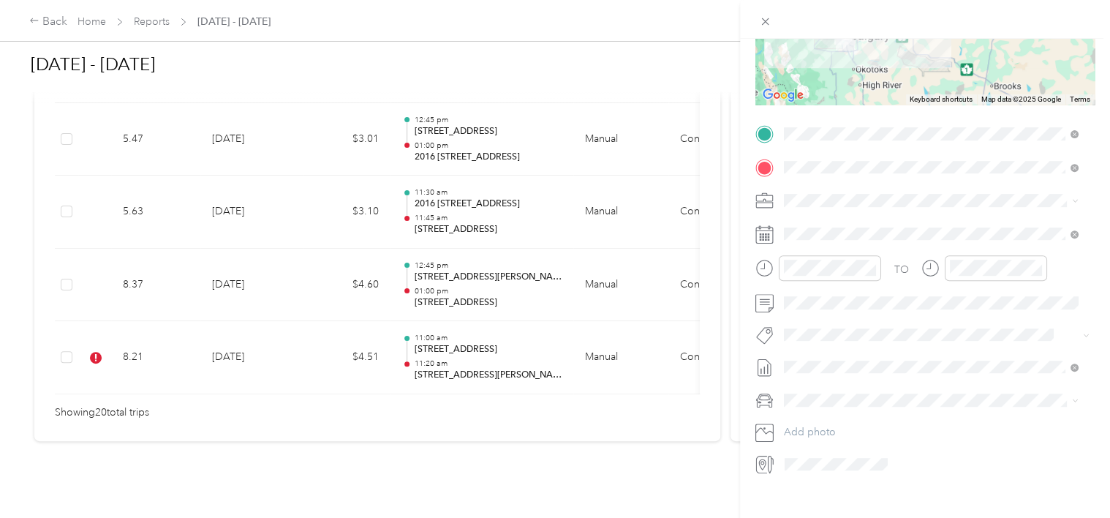
scroll to position [249, 0]
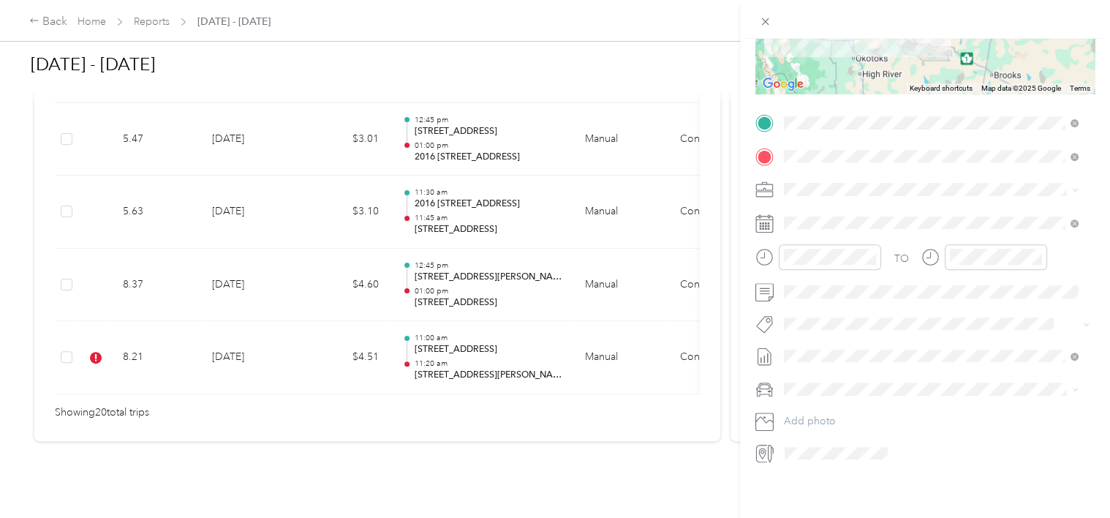
click at [841, 334] on span "[PERSON_NAME]" at bounding box center [834, 329] width 71 height 13
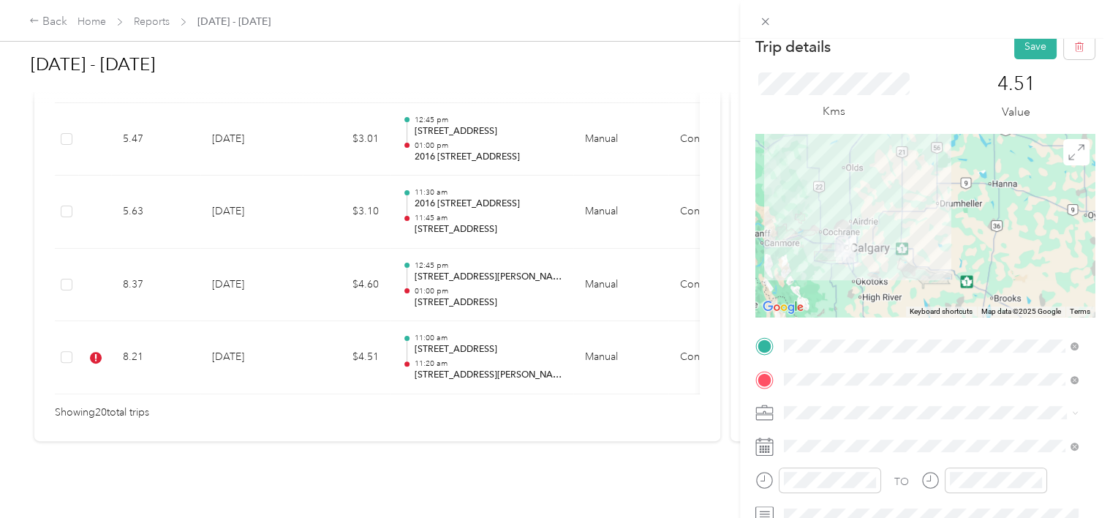
scroll to position [0, 0]
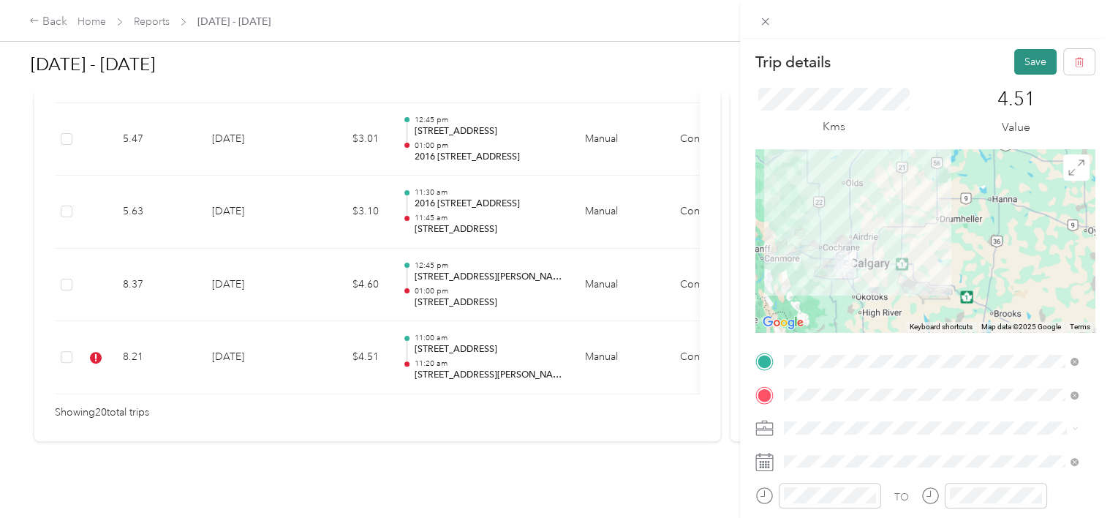
click at [1024, 56] on button "Save" at bounding box center [1035, 62] width 42 height 26
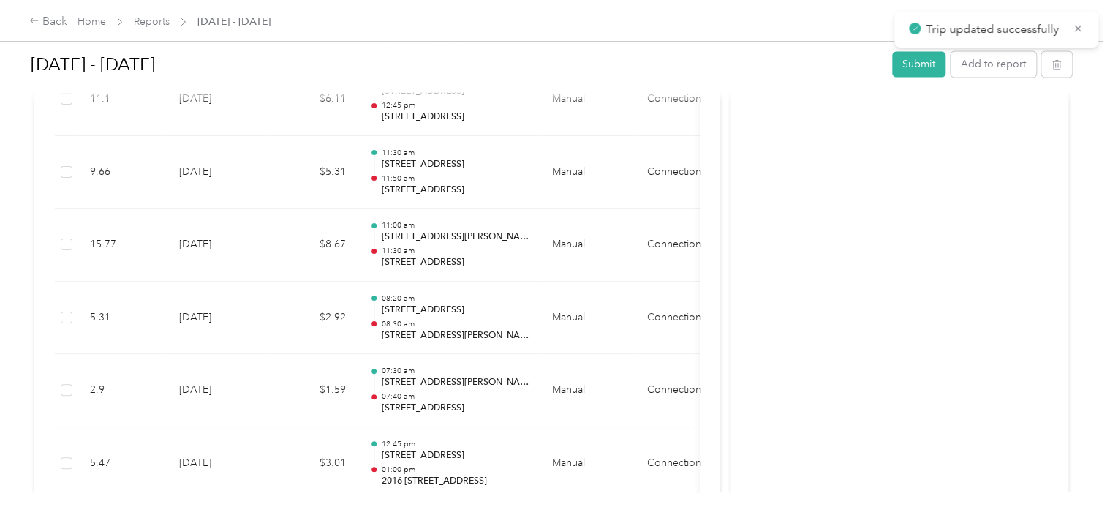
scroll to position [1291, 0]
click at [924, 61] on button "Submit" at bounding box center [918, 64] width 53 height 26
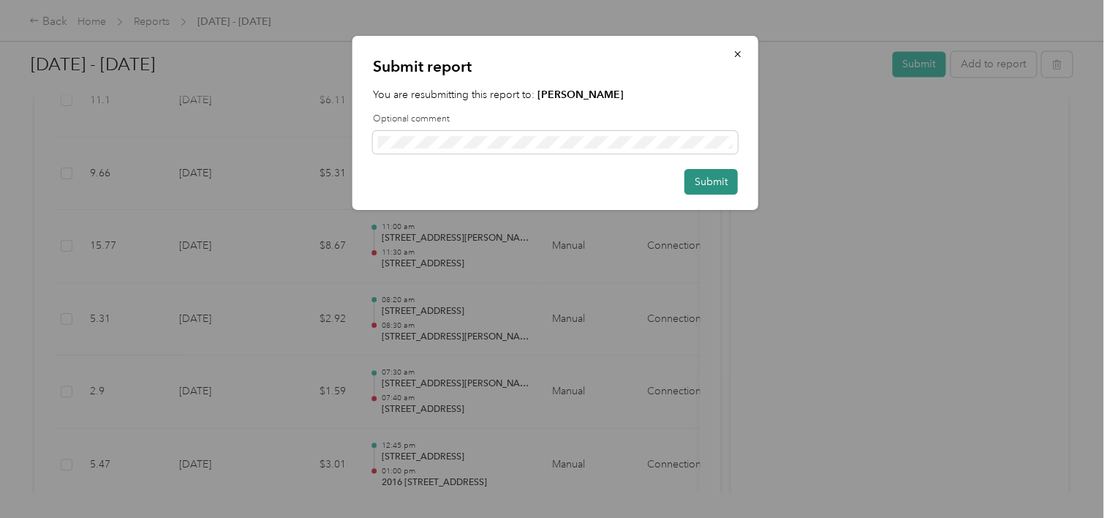
click at [725, 184] on button "Submit" at bounding box center [710, 182] width 53 height 26
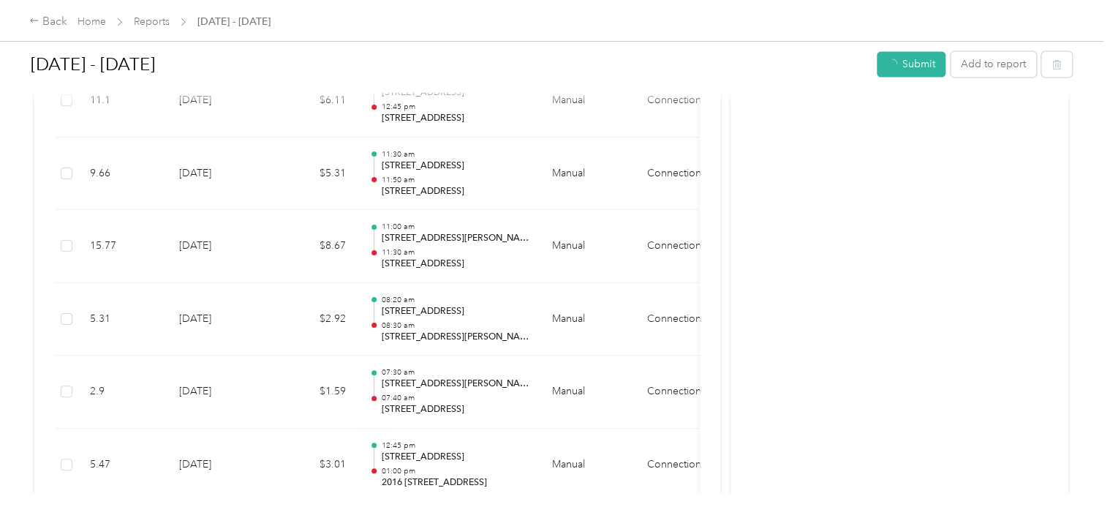
scroll to position [1255, 0]
